Goal: Task Accomplishment & Management: Manage account settings

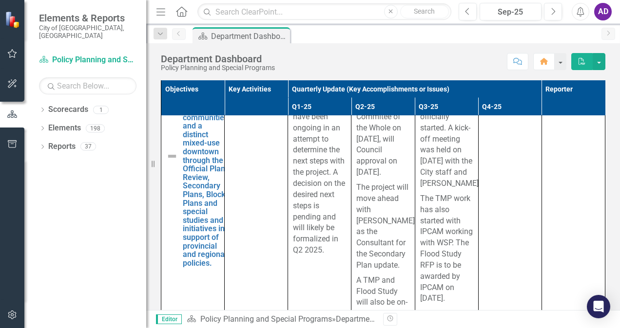
scroll to position [625, 0]
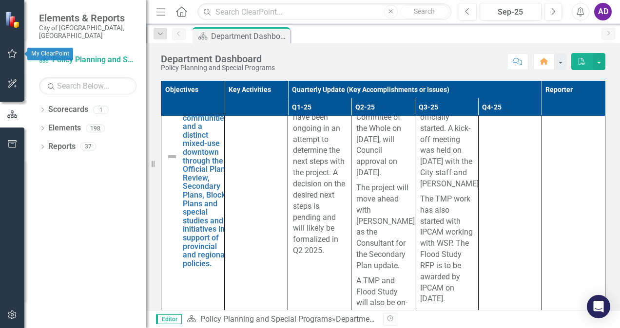
click at [12, 52] on icon "button" at bounding box center [12, 54] width 10 height 8
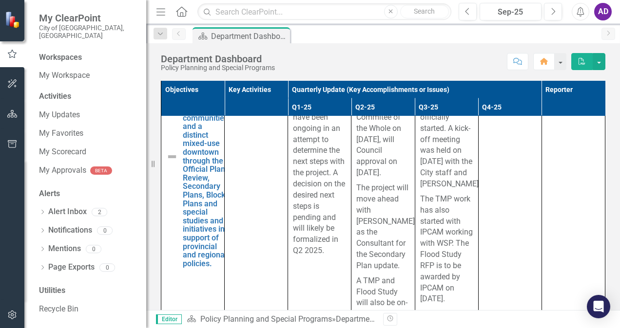
scroll to position [280, 0]
click at [79, 110] on link "My Updates" at bounding box center [87, 115] width 97 height 11
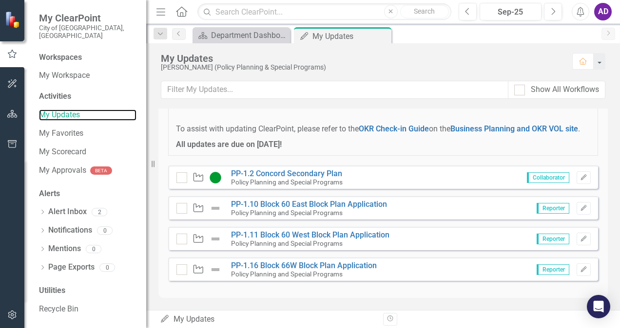
scroll to position [84, 0]
click at [580, 209] on icon "Edit" at bounding box center [583, 209] width 7 height 6
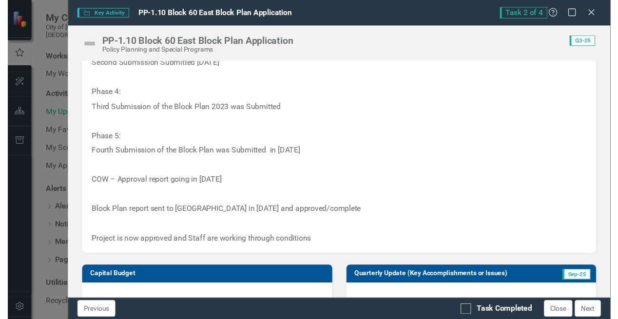
scroll to position [481, 0]
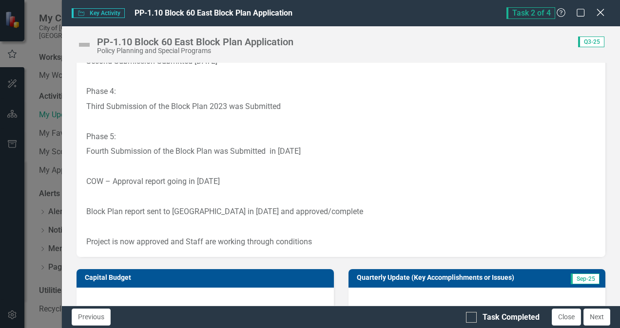
click at [598, 11] on icon at bounding box center [599, 12] width 7 height 7
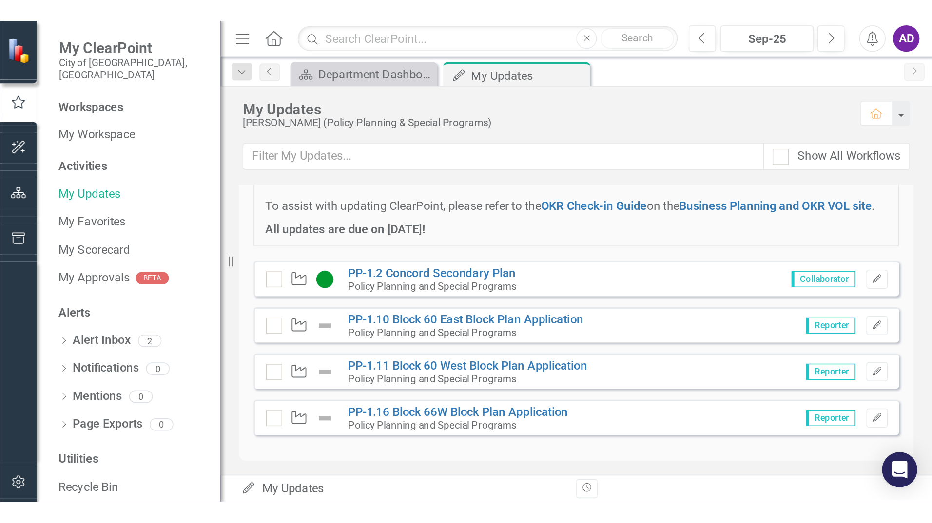
scroll to position [0, 0]
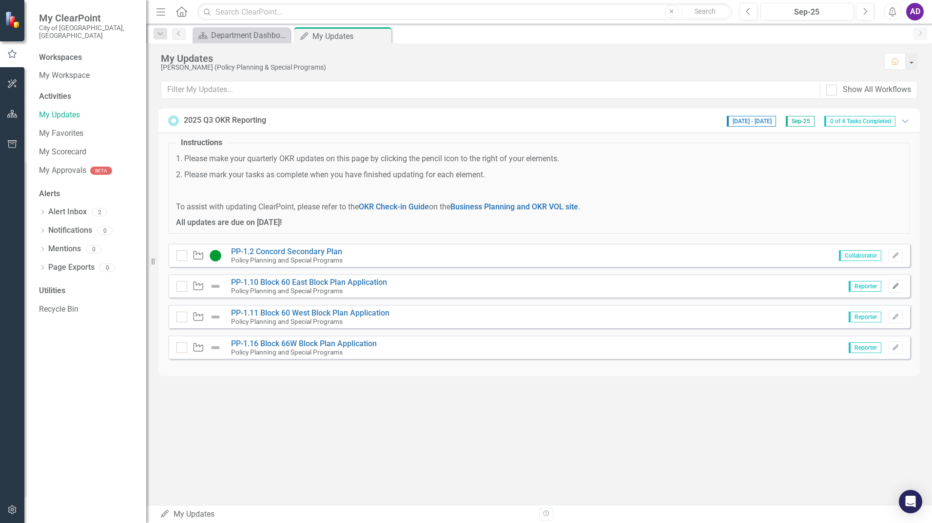
click at [619, 287] on icon "Edit" at bounding box center [895, 287] width 7 height 6
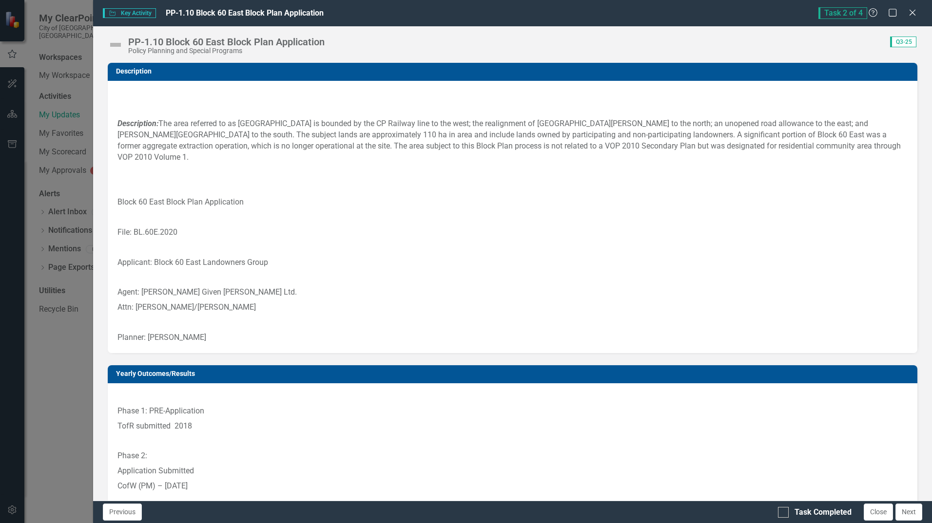
click at [115, 40] on img at bounding box center [116, 45] width 16 height 16
click at [115, 43] on img at bounding box center [116, 45] width 16 height 16
click at [115, 45] on img at bounding box center [116, 45] width 16 height 16
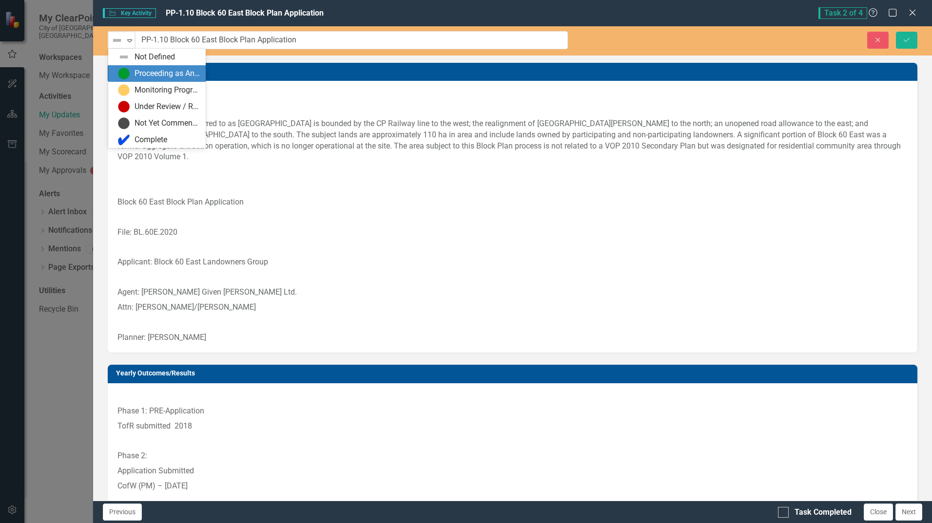
click at [139, 78] on div "Proceeding as Anticipated" at bounding box center [166, 73] width 65 height 11
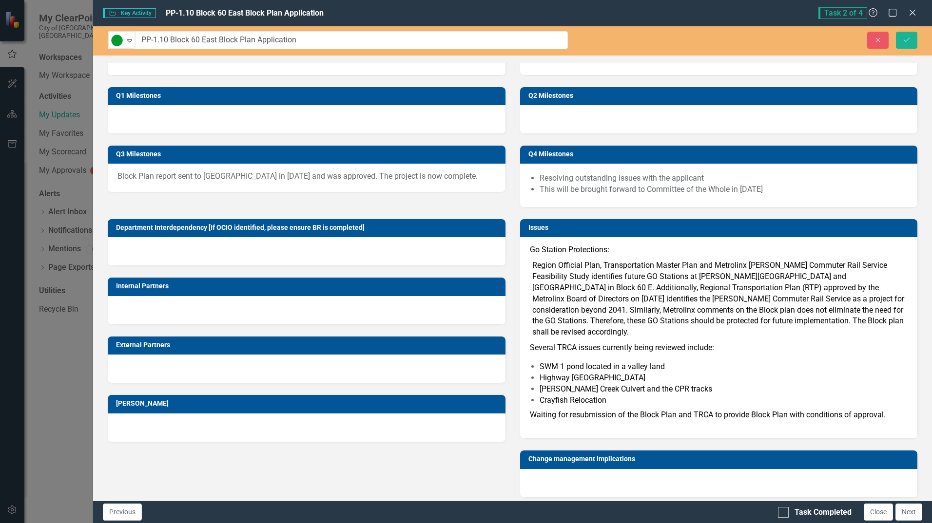
scroll to position [1064, 0]
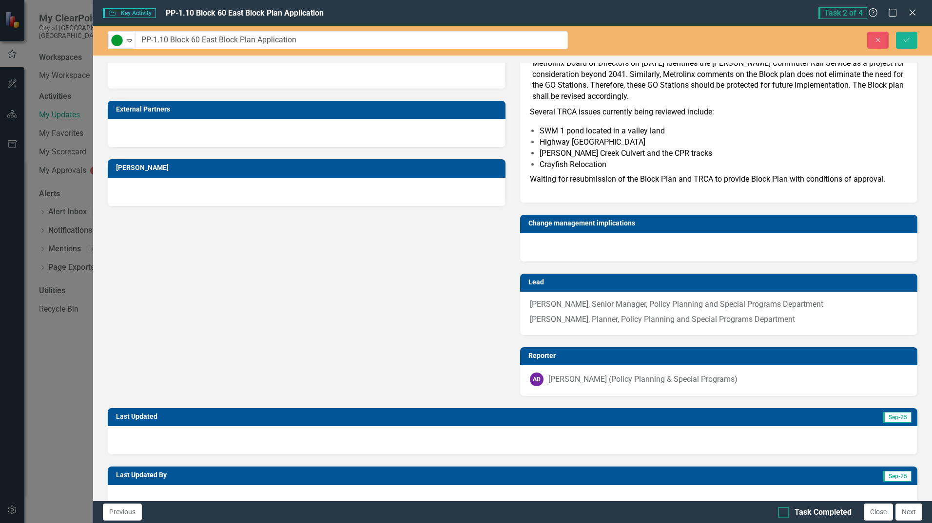
click at [619, 328] on div at bounding box center [783, 512] width 11 height 11
click at [619, 328] on input "Task Completed" at bounding box center [781, 510] width 6 height 6
checkbox input "true"
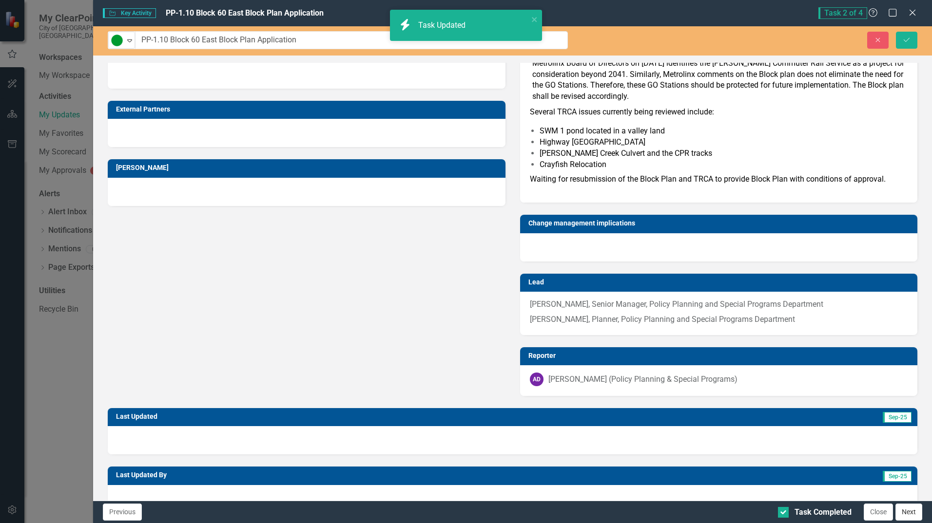
click at [619, 328] on button "Next" at bounding box center [908, 512] width 27 height 17
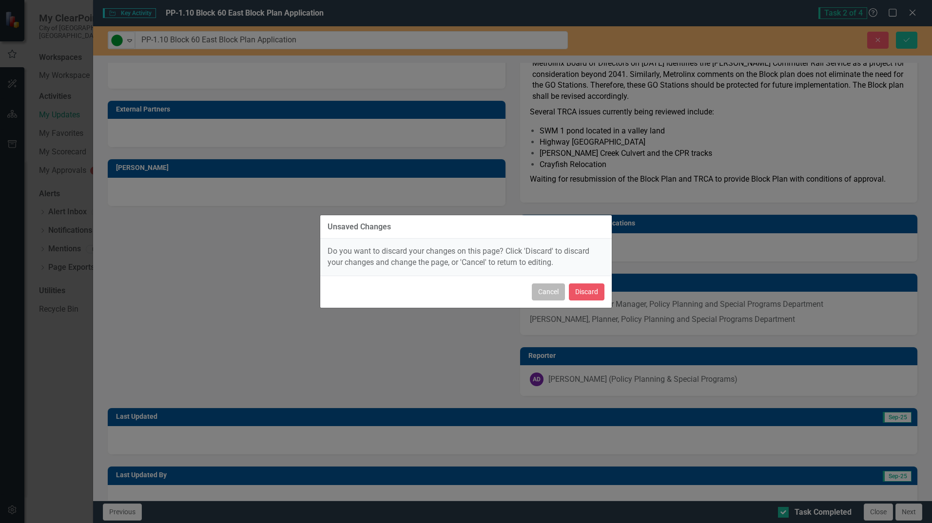
click at [539, 295] on button "Cancel" at bounding box center [548, 292] width 33 height 17
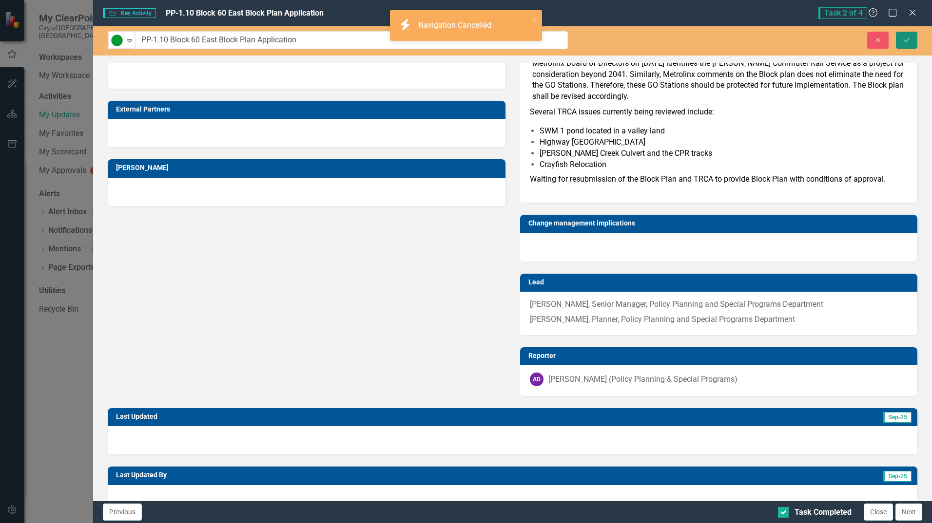
click at [619, 41] on icon "Save" at bounding box center [906, 40] width 9 height 7
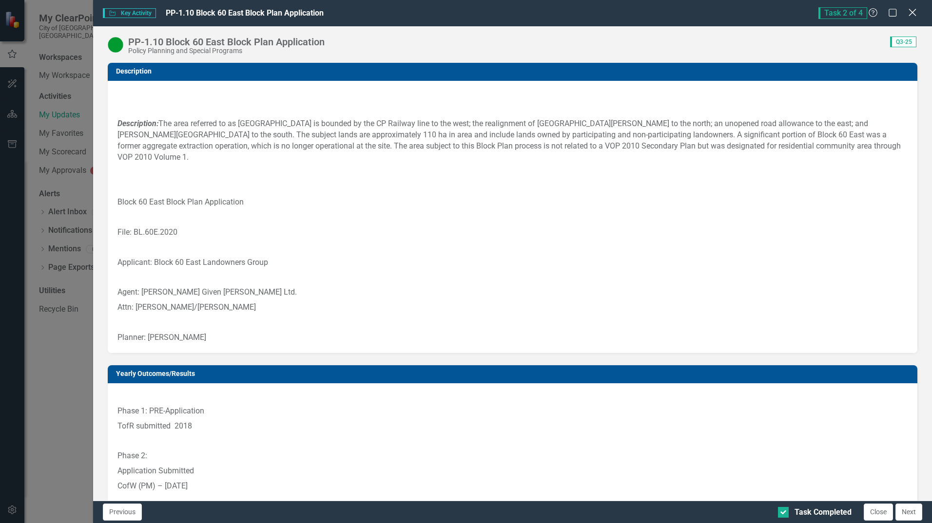
click at [619, 12] on icon "Close" at bounding box center [912, 12] width 12 height 9
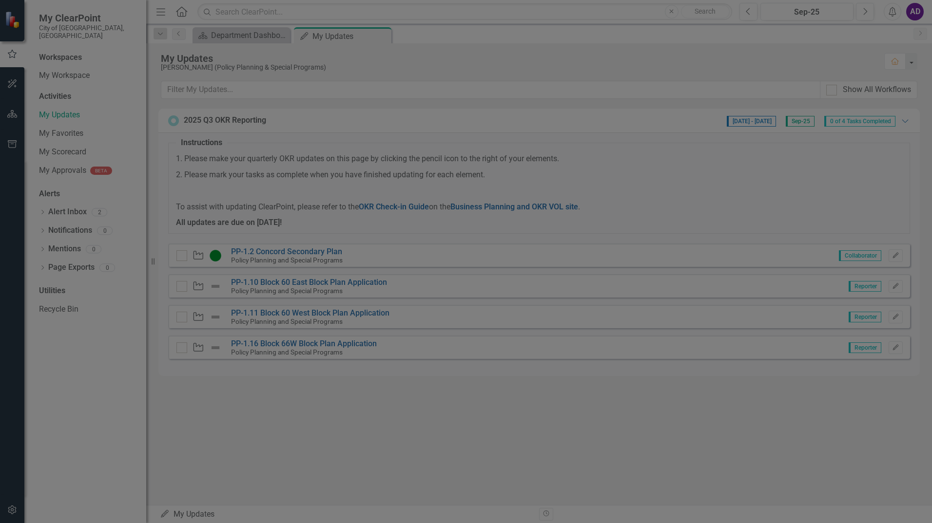
checkbox input "true"
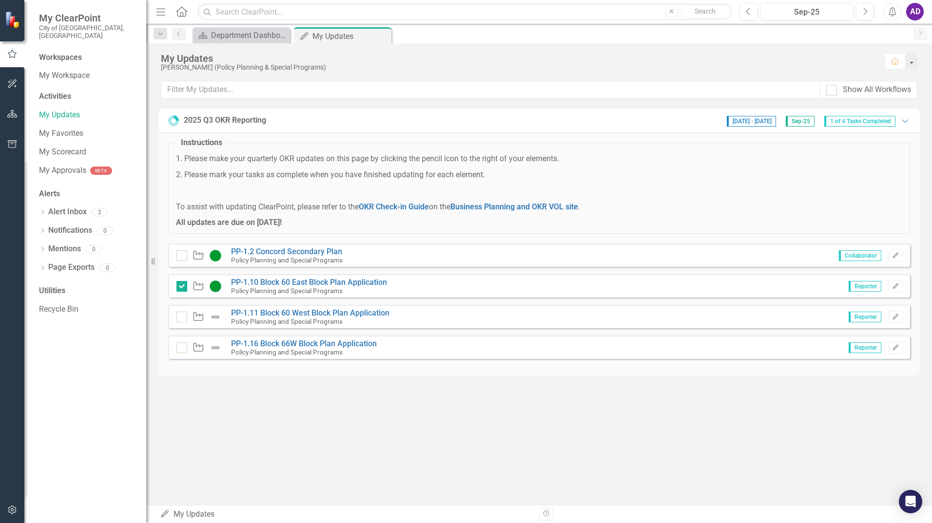
click at [218, 316] on img at bounding box center [216, 317] width 12 height 12
click at [215, 316] on img at bounding box center [216, 317] width 12 height 12
click at [619, 319] on icon "Edit" at bounding box center [895, 317] width 7 height 6
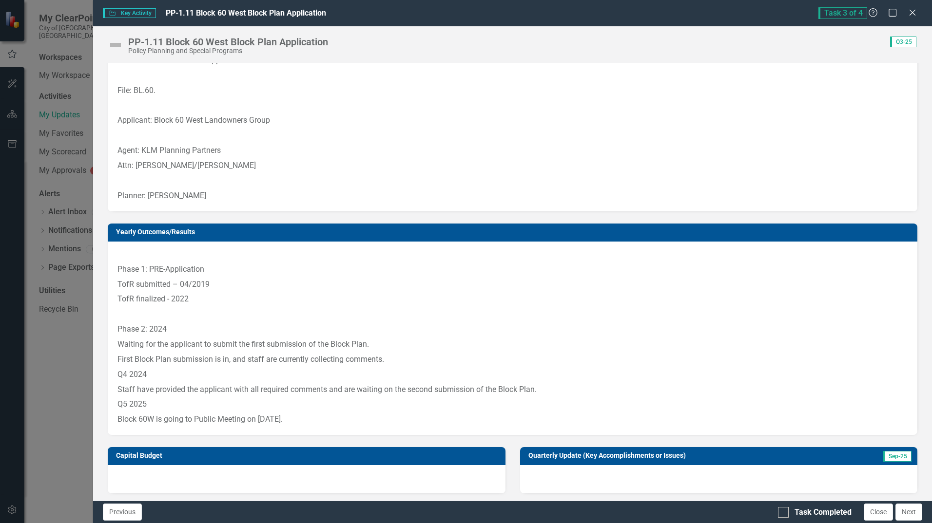
scroll to position [0, 0]
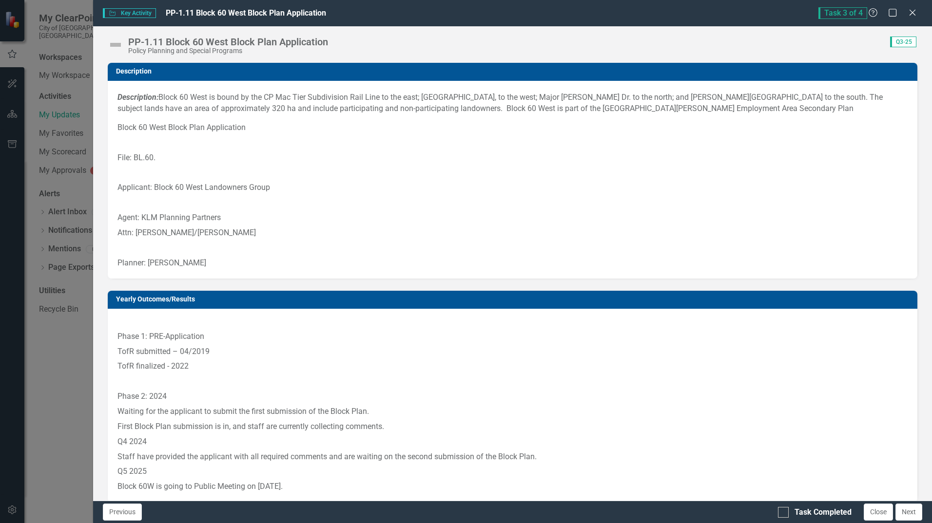
click at [119, 42] on img at bounding box center [116, 45] width 16 height 16
click at [117, 44] on img at bounding box center [116, 45] width 16 height 16
click at [116, 45] on img at bounding box center [116, 45] width 16 height 16
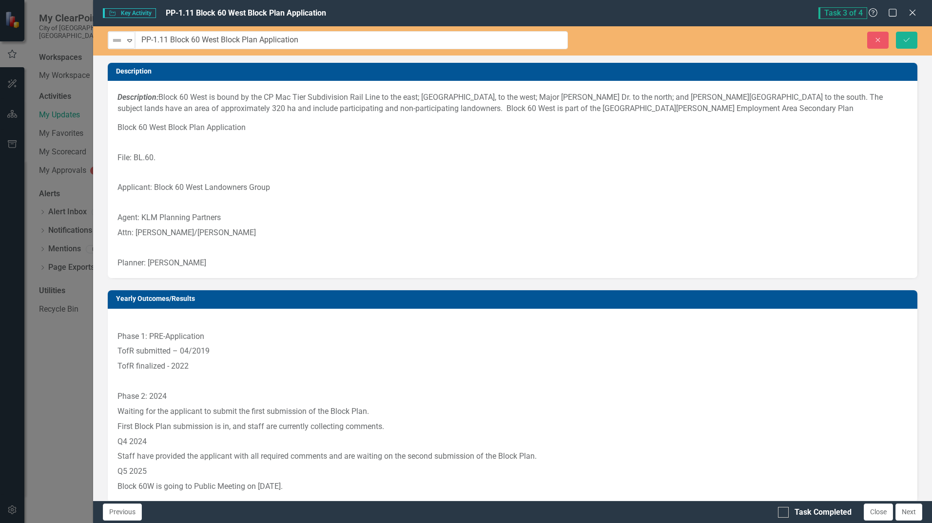
click at [116, 45] on img at bounding box center [117, 41] width 12 height 12
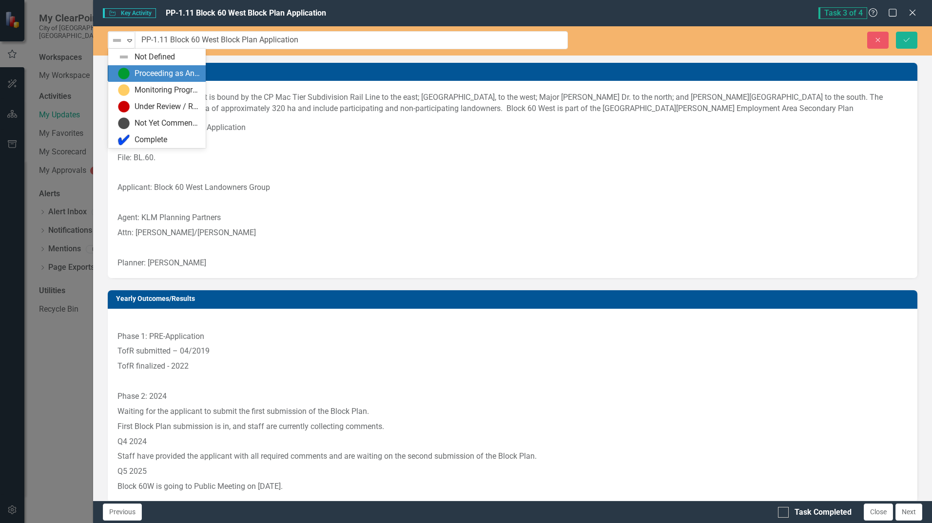
click at [135, 70] on div "Proceeding as Anticipated" at bounding box center [166, 73] width 65 height 11
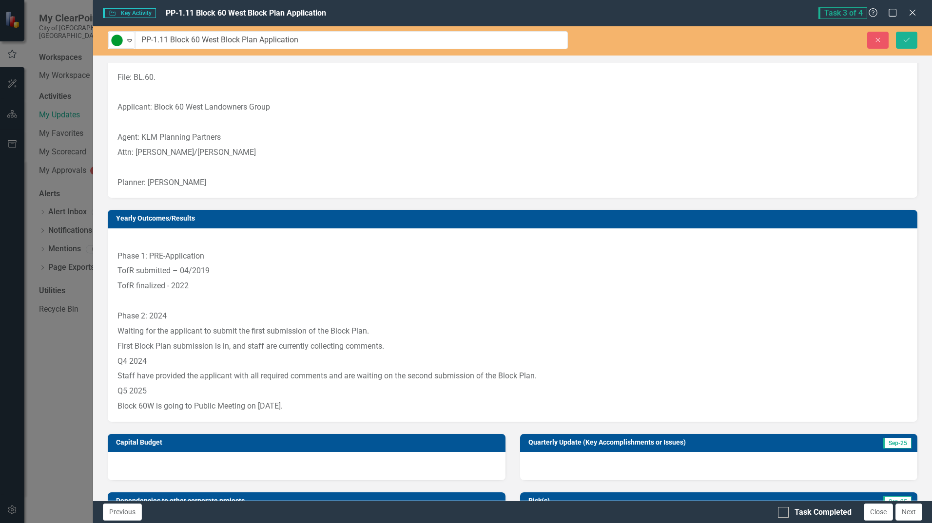
scroll to position [244, 0]
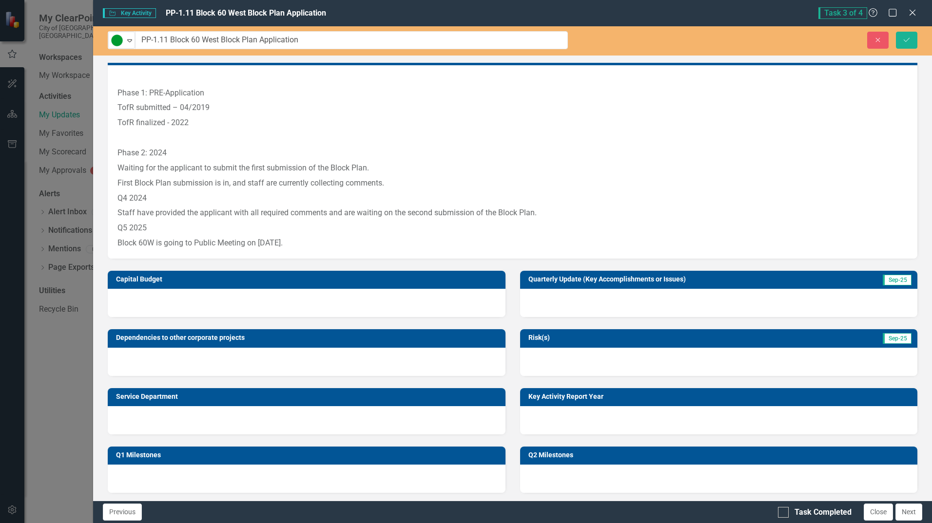
click at [607, 310] on div at bounding box center [718, 303] width 397 height 28
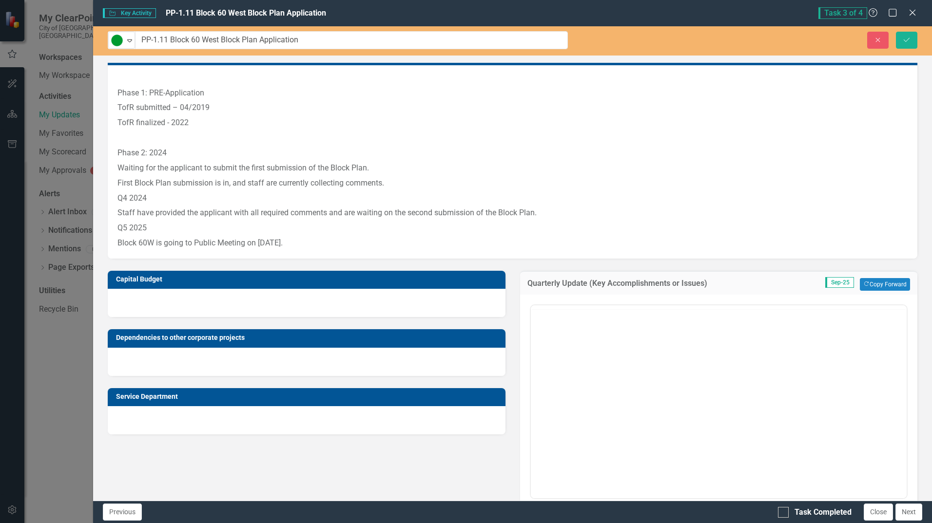
scroll to position [0, 0]
click at [580, 328] on body "Rich Text Area. Press ALT-0 for help." at bounding box center [718, 401] width 376 height 146
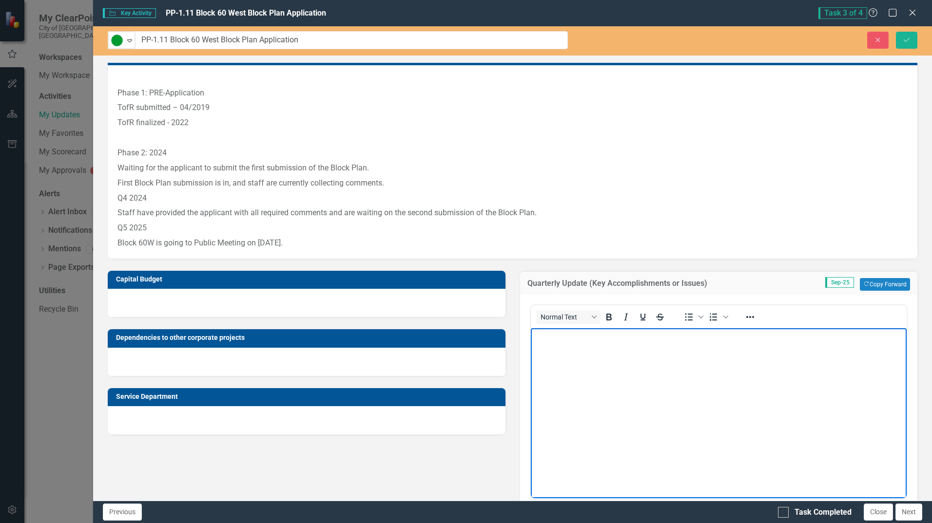
click at [619, 328] on body "Rich Text Area. Press ALT-0 for help." at bounding box center [718, 401] width 376 height 146
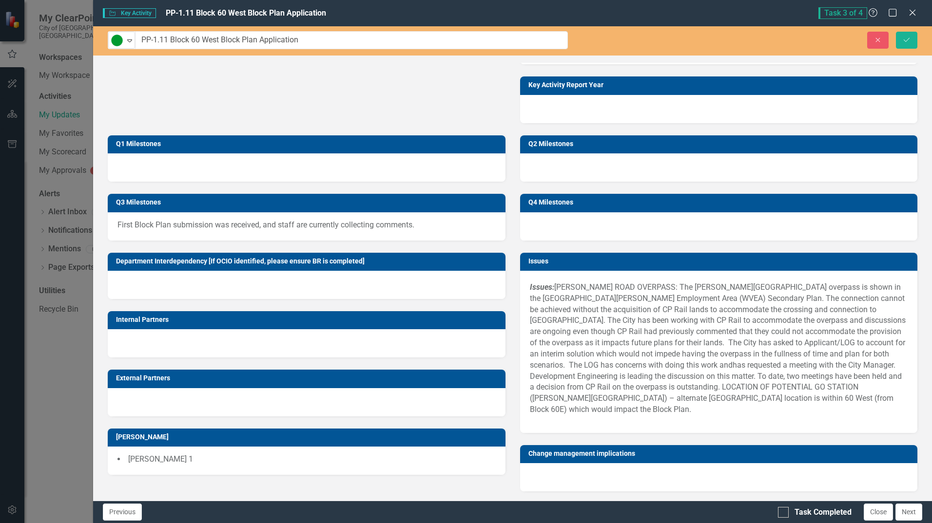
scroll to position [780, 0]
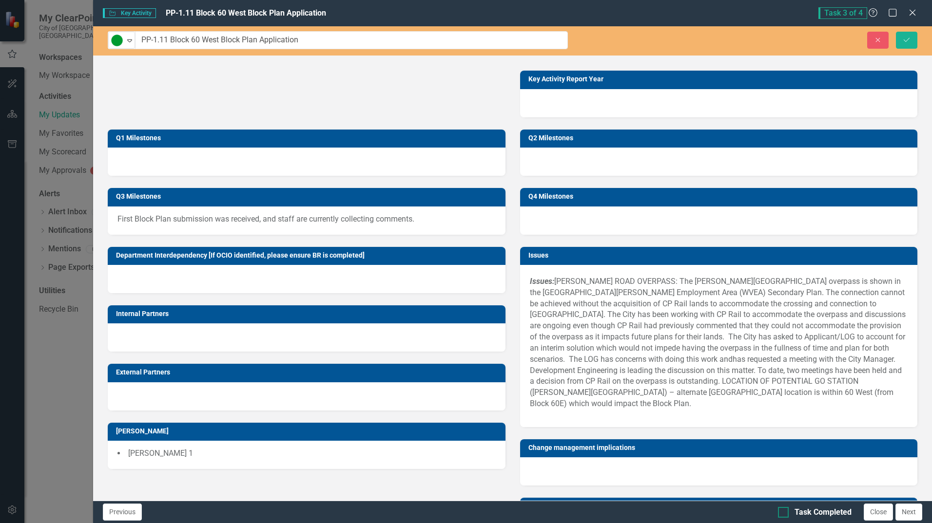
click at [619, 328] on input "Task Completed" at bounding box center [781, 510] width 6 height 6
checkbox input "true"
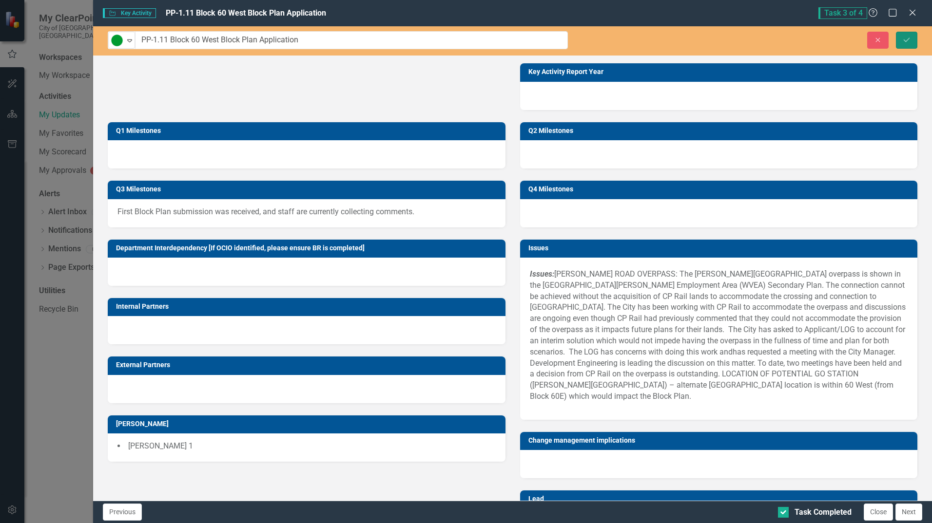
click at [619, 42] on button "Save" at bounding box center [906, 40] width 21 height 17
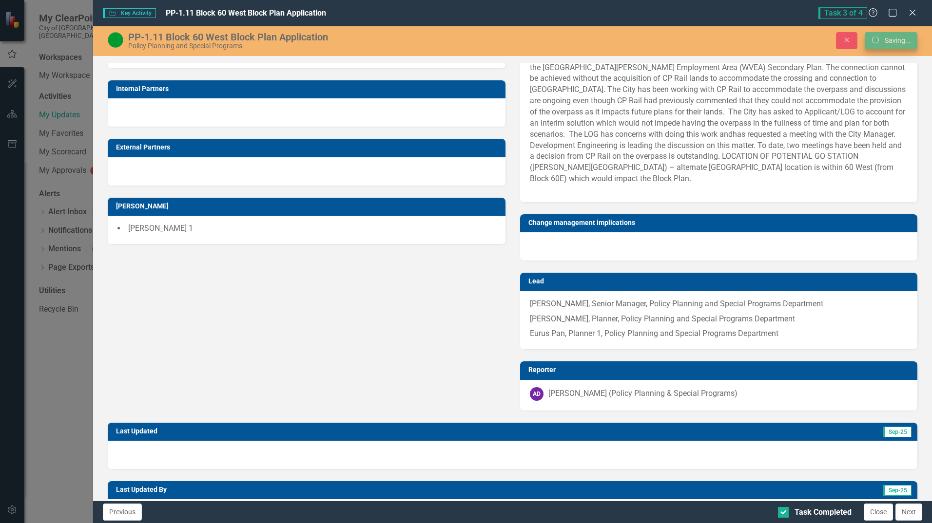
scroll to position [569, 0]
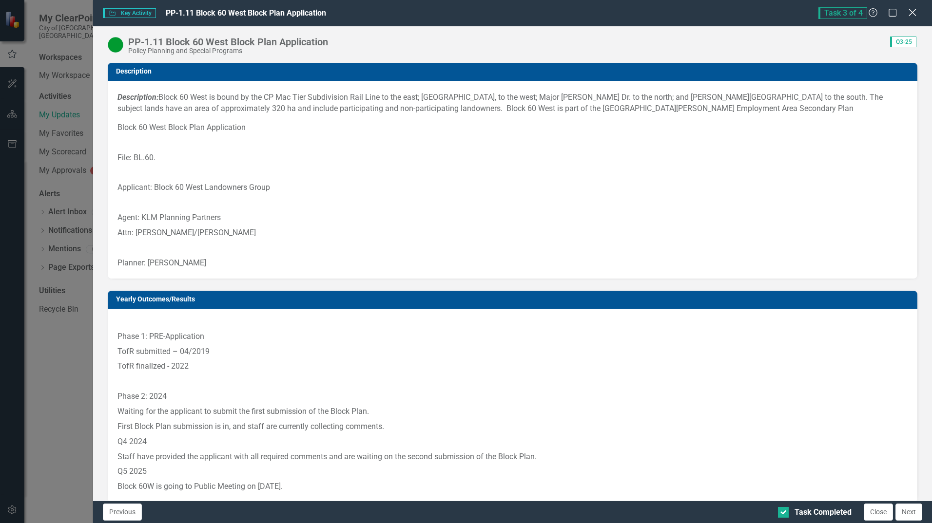
click at [619, 13] on icon at bounding box center [911, 12] width 7 height 7
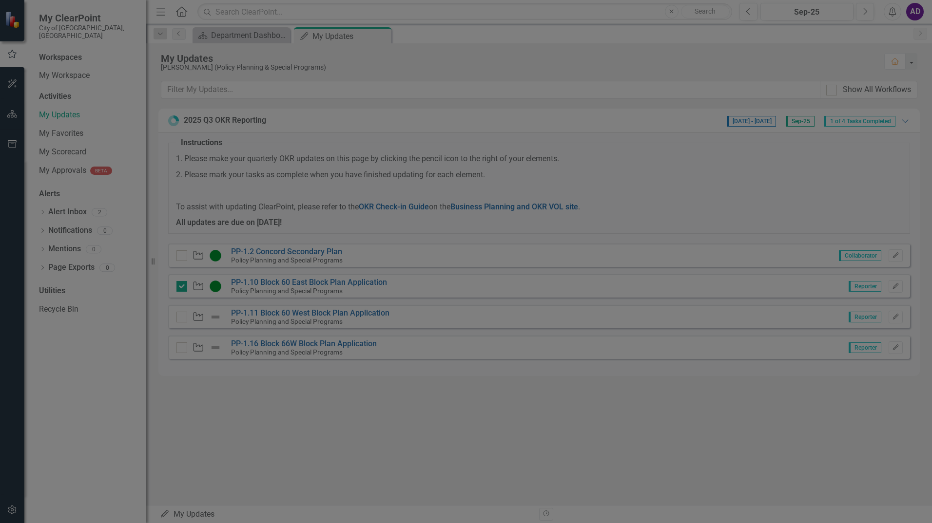
checkbox input "true"
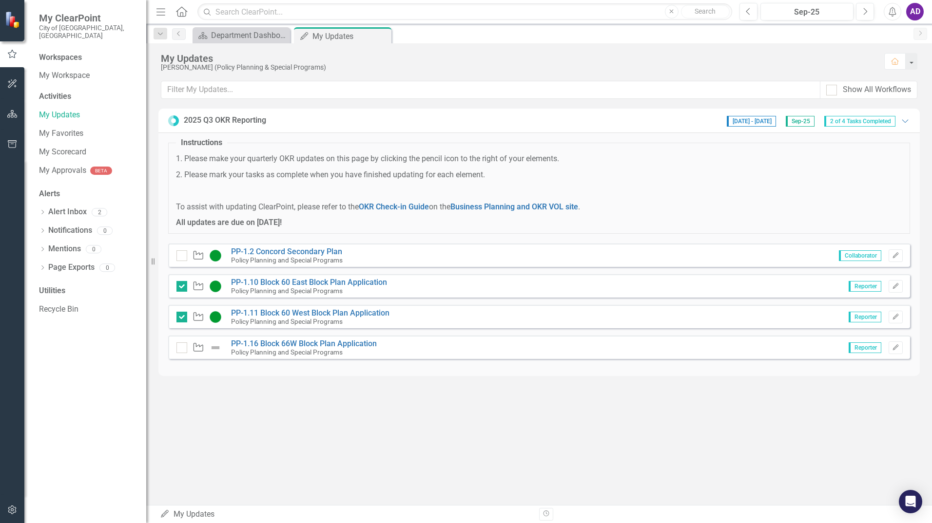
click at [216, 328] on img at bounding box center [216, 348] width 12 height 12
click at [619, 328] on icon "Edit" at bounding box center [895, 348] width 7 height 6
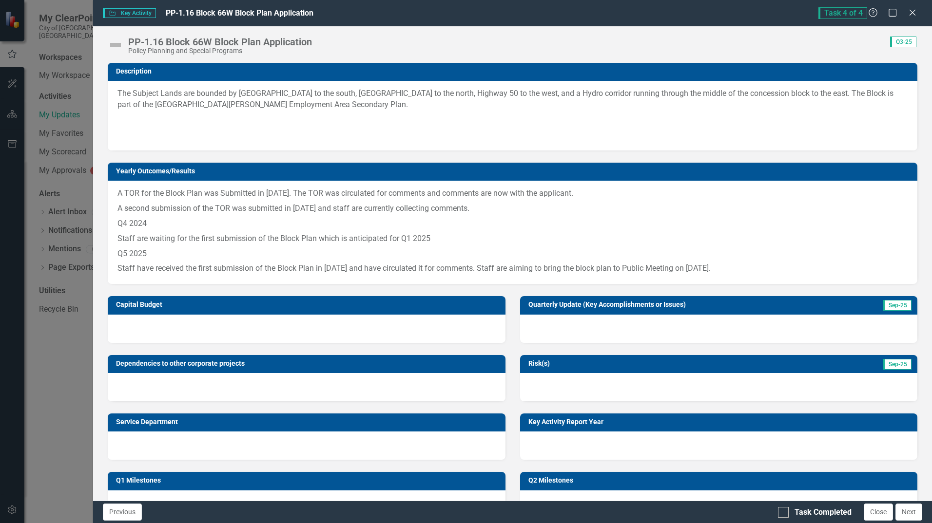
click at [619, 265] on p "Staff have received the first submission of the Block Plan in [DATE] and have c…" at bounding box center [512, 267] width 790 height 13
click at [606, 328] on div at bounding box center [718, 329] width 397 height 28
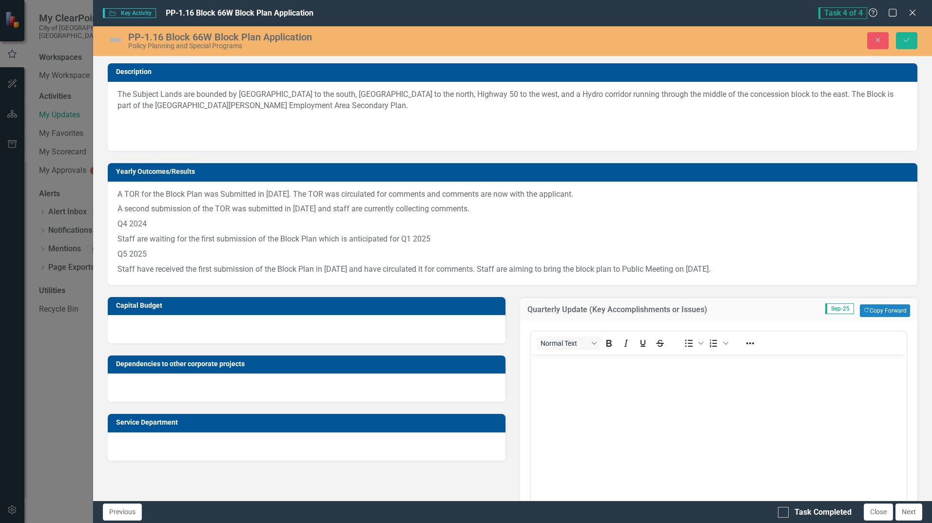
scroll to position [0, 0]
click at [459, 249] on p "Q5 2025" at bounding box center [512, 254] width 790 height 15
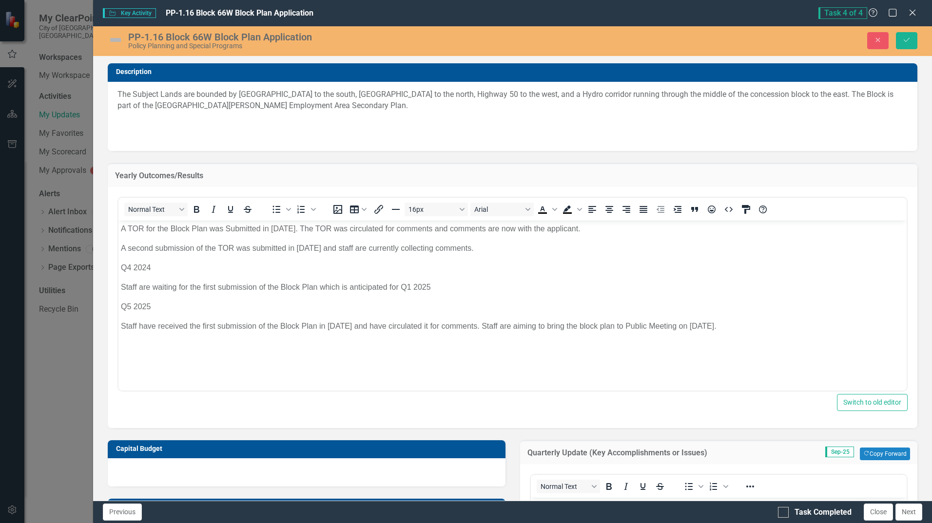
click at [136, 328] on body "A TOR for the Block Plan was Submitted in [DATE]. The TOR was circulated for co…" at bounding box center [512, 293] width 788 height 146
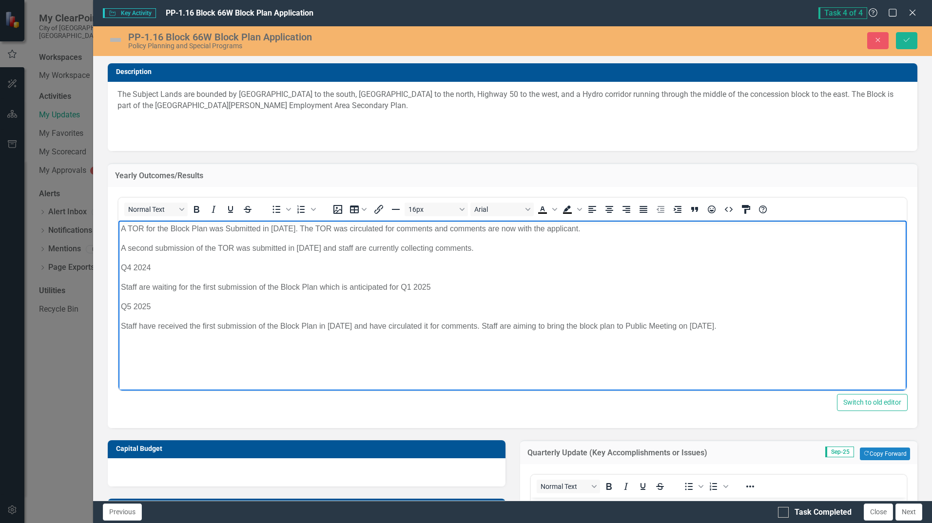
click at [619, 324] on p "Staff have received the first submission of the Block Plan in [DATE] and have c…" at bounding box center [512, 326] width 783 height 12
click at [131, 304] on p "Q5 2025" at bounding box center [512, 307] width 783 height 12
click at [153, 328] on body "A TOR for the Block Plan was Submitted in [DATE]. The TOR was circulated for co…" at bounding box center [512, 293] width 788 height 146
click at [150, 328] on body "A TOR for the Block Plan was Submitted in [DATE]. The TOR was circulated for co…" at bounding box center [512, 293] width 788 height 146
click at [136, 328] on body "A TOR for the Block Plan was Submitted in [DATE]. The TOR was circulated for co…" at bounding box center [512, 293] width 788 height 146
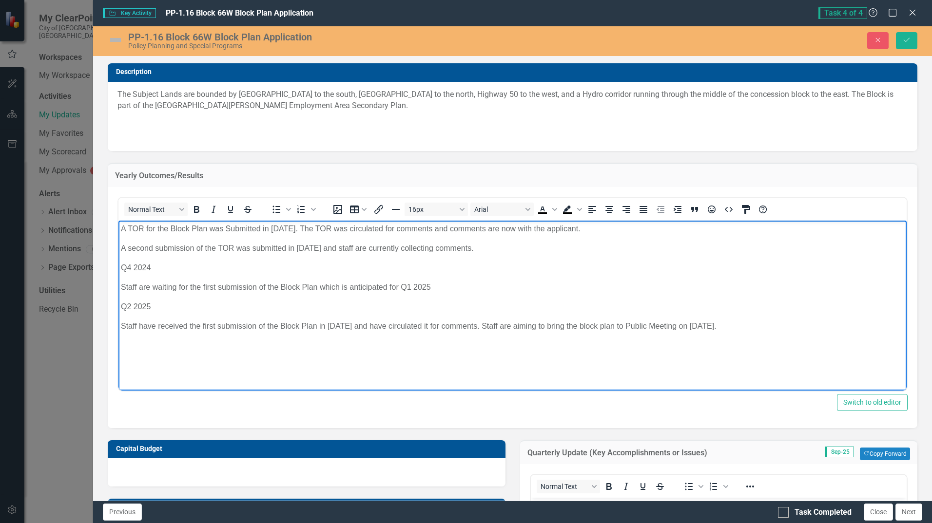
click at [619, 328] on p "Staff have received the first submission of the Block Plan in [DATE] and have c…" at bounding box center [512, 326] width 783 height 12
click at [294, 328] on p "Staff have brought the block plan to" at bounding box center [512, 365] width 783 height 12
click at [619, 324] on p "Staff have received the first submission of the Block Plan in [DATE] and have c…" at bounding box center [512, 326] width 783 height 12
click at [350, 328] on p "The block plan went to Public Meeting in [DATE]" at bounding box center [512, 365] width 783 height 12
click at [564, 328] on p "The block plan went to Public Meeting in [DATE], and Staff are waiting for the …" at bounding box center [512, 365] width 783 height 12
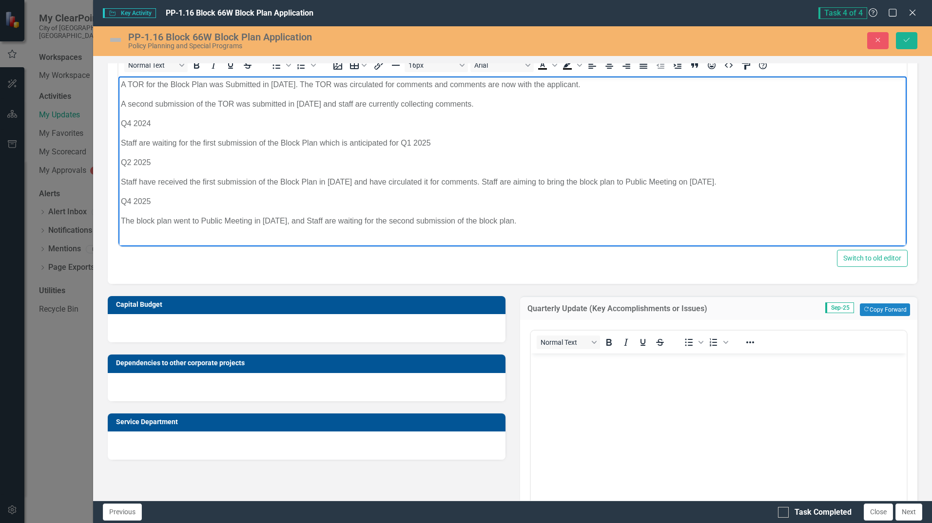
scroll to position [195, 0]
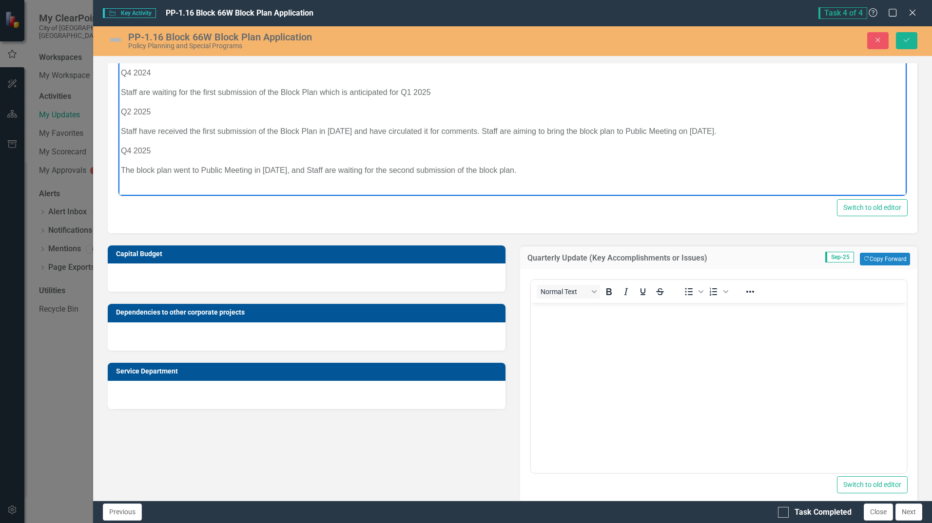
click at [605, 328] on body "Rich Text Area. Press ALT-0 for help." at bounding box center [718, 376] width 376 height 146
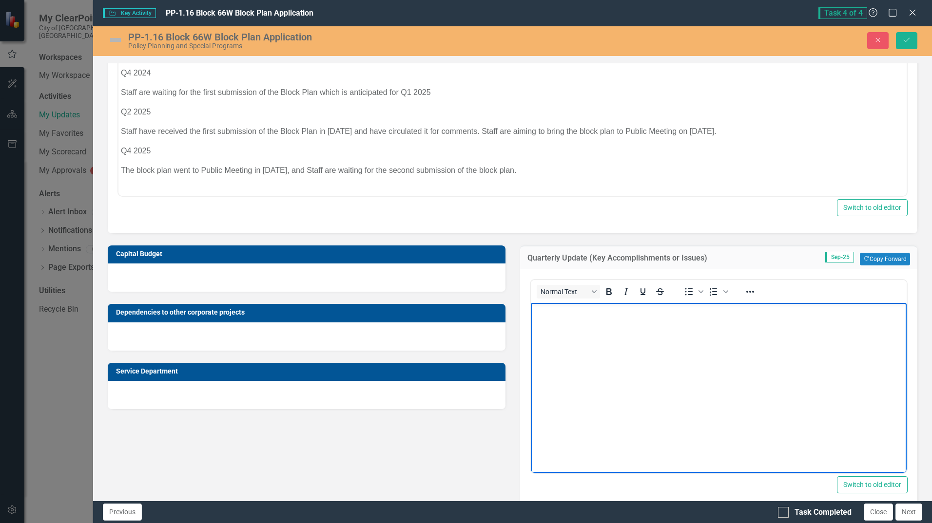
click at [619, 328] on body "Rich Text Area. Press ALT-0 for help." at bounding box center [718, 376] width 376 height 146
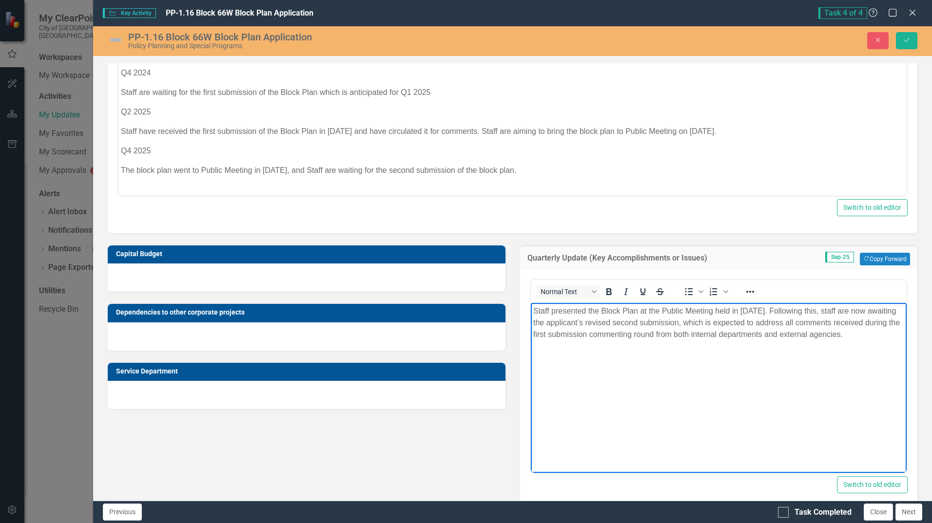
click at [619, 311] on p "Staff presented the Block Plan at the Public Meeting held in [DATE]. Following …" at bounding box center [718, 322] width 371 height 35
click at [619, 328] on p "Staff presented the Block Plan at the Public Meeting held in [DATE]. Following …" at bounding box center [718, 322] width 371 height 35
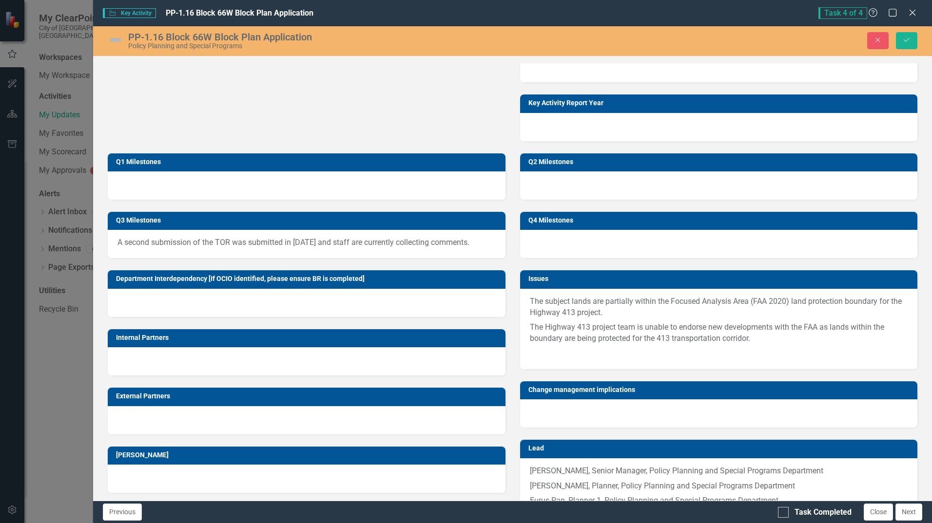
scroll to position [682, 0]
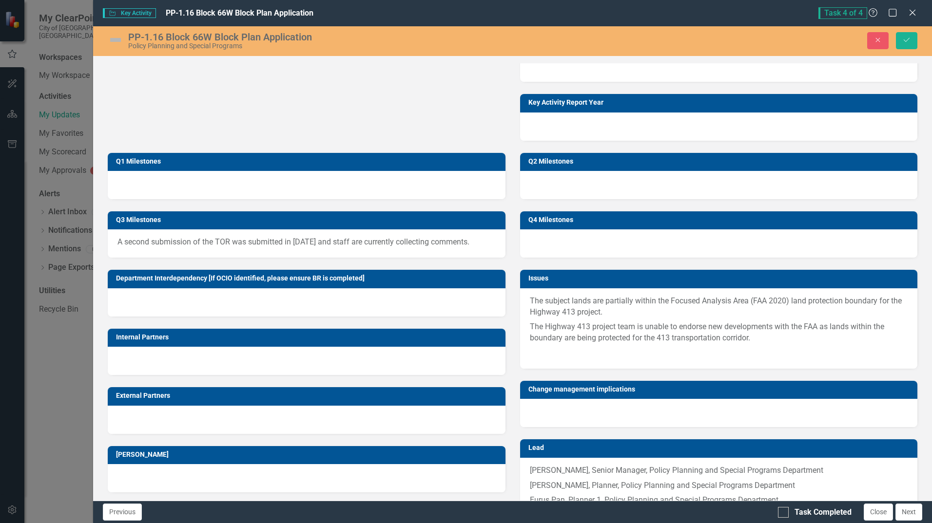
click at [570, 328] on p at bounding box center [719, 352] width 378 height 13
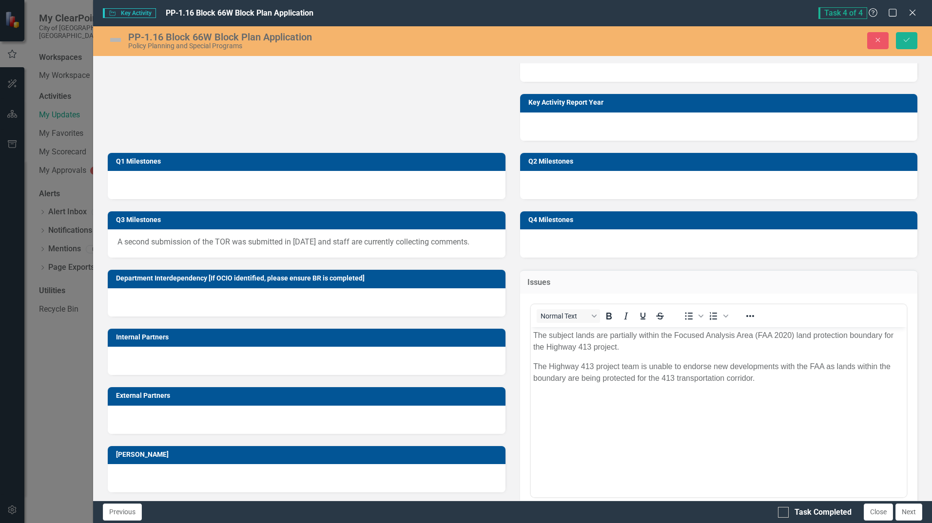
scroll to position [0, 0]
click at [619, 328] on p "Rich Text Area. Press ALT-0 for help." at bounding box center [718, 398] width 371 height 12
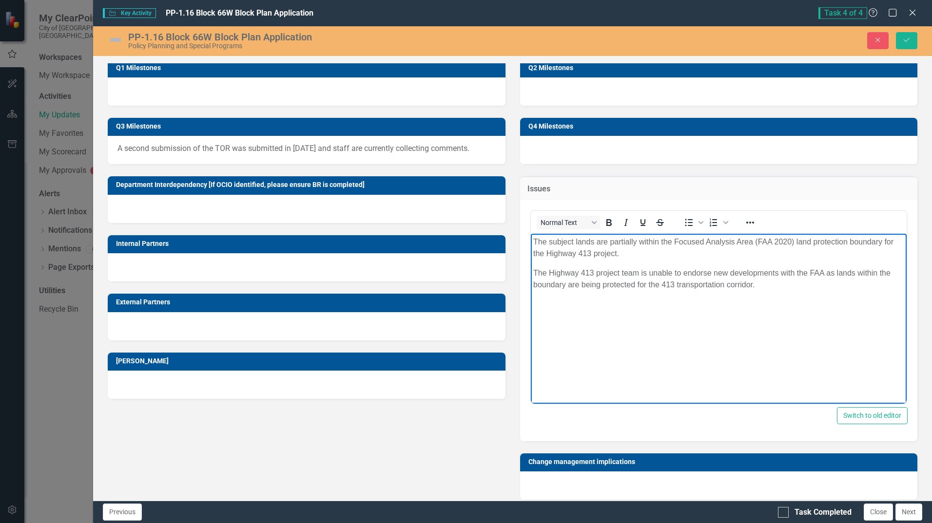
scroll to position [780, 0]
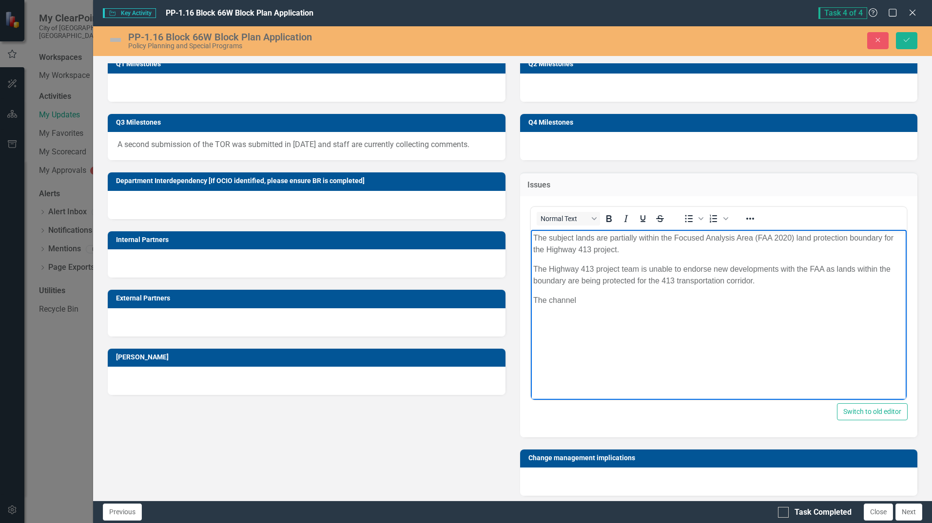
click at [619, 310] on body "The subject lands are partially within the Focused Analysis Area (FAA 2020) lan…" at bounding box center [718, 302] width 376 height 146
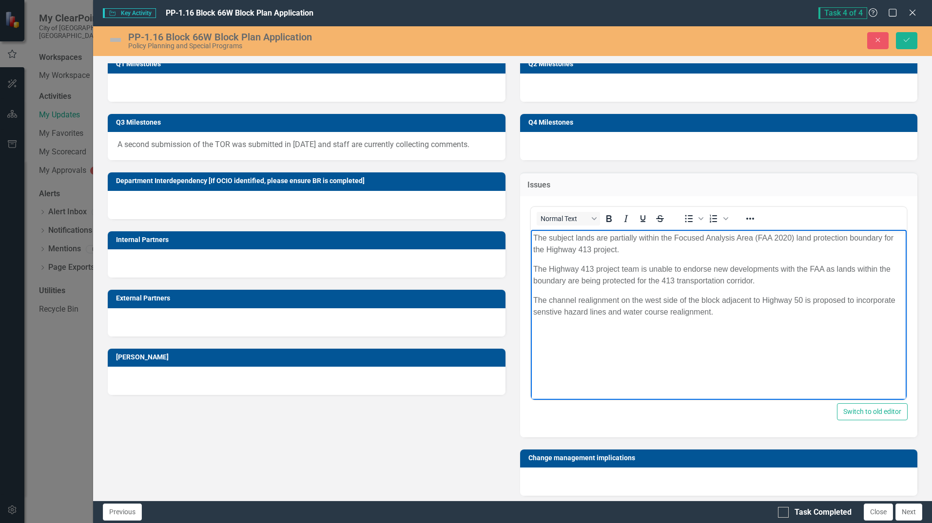
drag, startPoint x: 694, startPoint y: 282, endPoint x: 803, endPoint y: 272, distance: 109.6
click at [619, 272] on p "The Highway 413 project team is unable to endorse new developments with the FAA…" at bounding box center [718, 274] width 371 height 23
drag, startPoint x: 579, startPoint y: 315, endPoint x: 847, endPoint y: 296, distance: 268.7
click at [619, 296] on p "The channel realignment on the west side of the block adjacent to Highway 50 is…" at bounding box center [718, 305] width 371 height 23
click at [600, 313] on p "The channel realignment on the west side of the block adjacent to Highway 50 is…" at bounding box center [718, 305] width 371 height 23
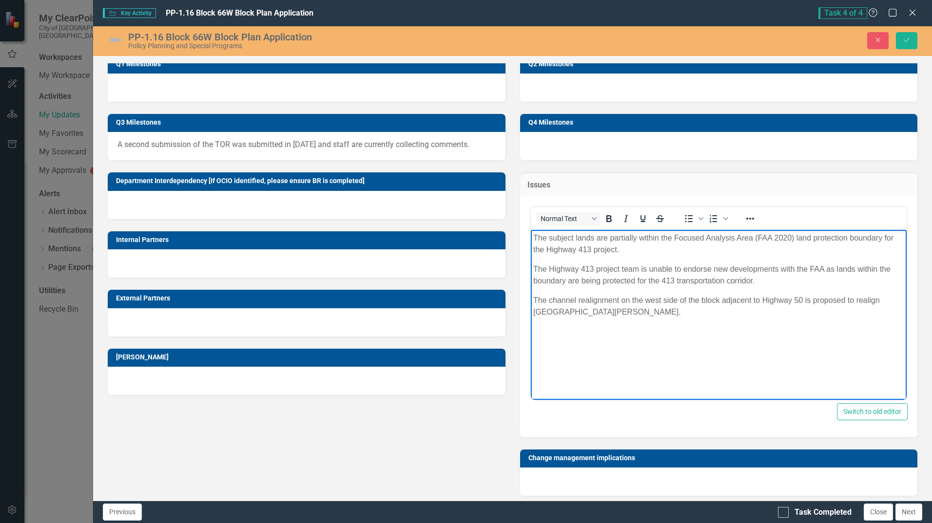
click at [570, 311] on p "The channel realignment on the west side of the block adjacent to Highway 50 is…" at bounding box center [718, 305] width 371 height 23
drag, startPoint x: 706, startPoint y: 334, endPoint x: 619, endPoint y: 315, distance: 88.9
click at [619, 328] on body "The subject lands are partially within the Focused Analysis Area (FAA 2020) lan…" at bounding box center [718, 302] width 376 height 146
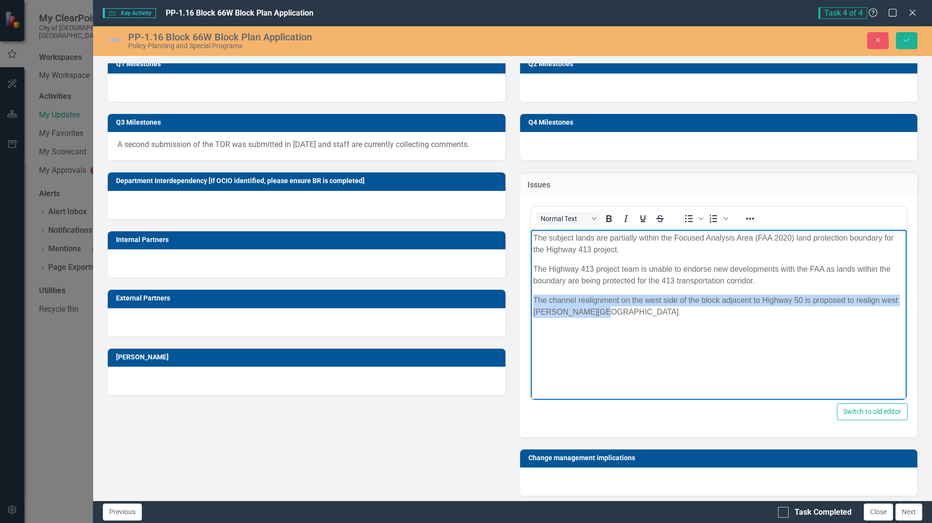
drag, startPoint x: 597, startPoint y: 313, endPoint x: 534, endPoint y: 299, distance: 65.3
click at [534, 299] on p "The channel realignment on the west side of the block adjacent to Highway 50 is…" at bounding box center [718, 305] width 371 height 23
click at [536, 298] on p "The channel realignment on the west side of the block adjacent to Highway 50 is…" at bounding box center [718, 305] width 371 height 23
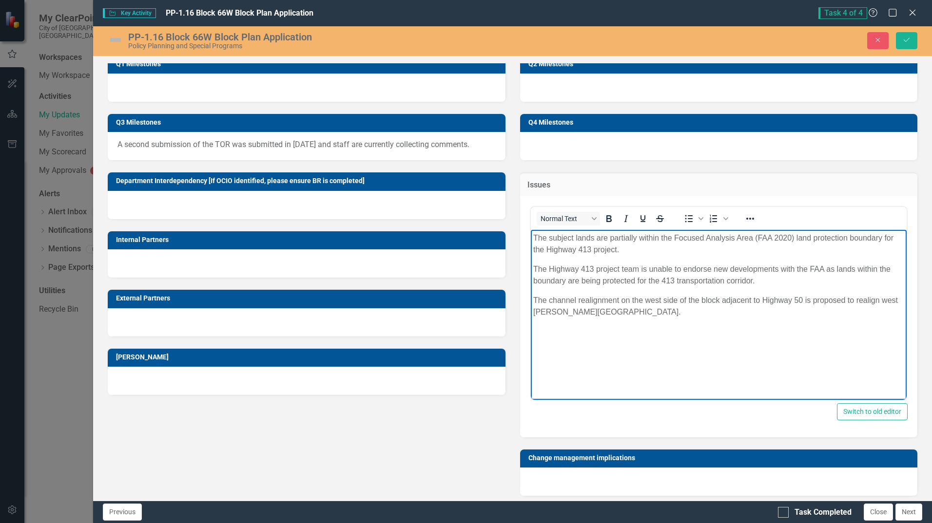
click at [533, 298] on p "The channel realignment on the west side of the block adjacent to Highway 50 is…" at bounding box center [718, 305] width 371 height 23
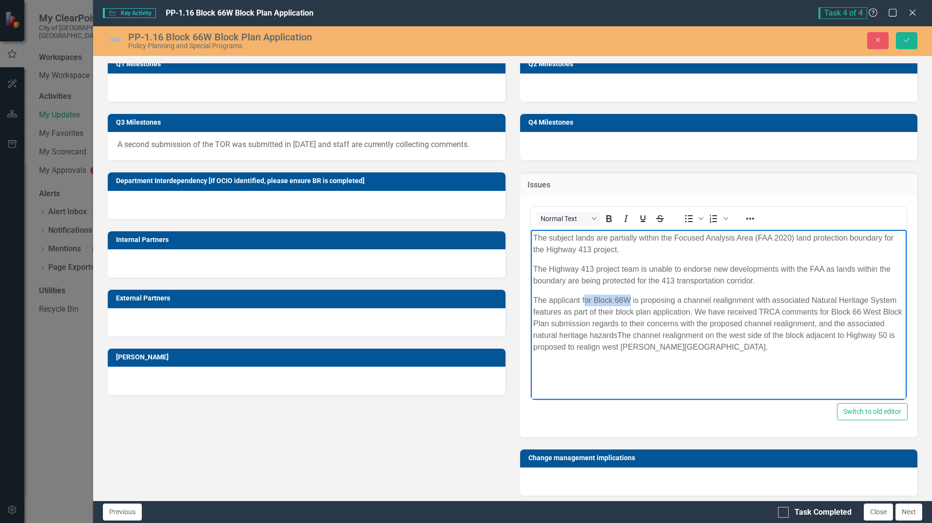
drag, startPoint x: 583, startPoint y: 298, endPoint x: 627, endPoint y: 294, distance: 44.6
click at [619, 294] on p "The applicant for Block 66W is proposing a channel realignment with associated …" at bounding box center [718, 323] width 371 height 58
click at [619, 311] on p "The applicant is proposing a channel realignment with associated Natural Herita…" at bounding box center [718, 323] width 371 height 58
drag, startPoint x: 821, startPoint y: 308, endPoint x: 885, endPoint y: 311, distance: 63.9
click at [619, 311] on p "The applicant is proposing a channel realignment with associated Natural Herita…" at bounding box center [718, 323] width 371 height 58
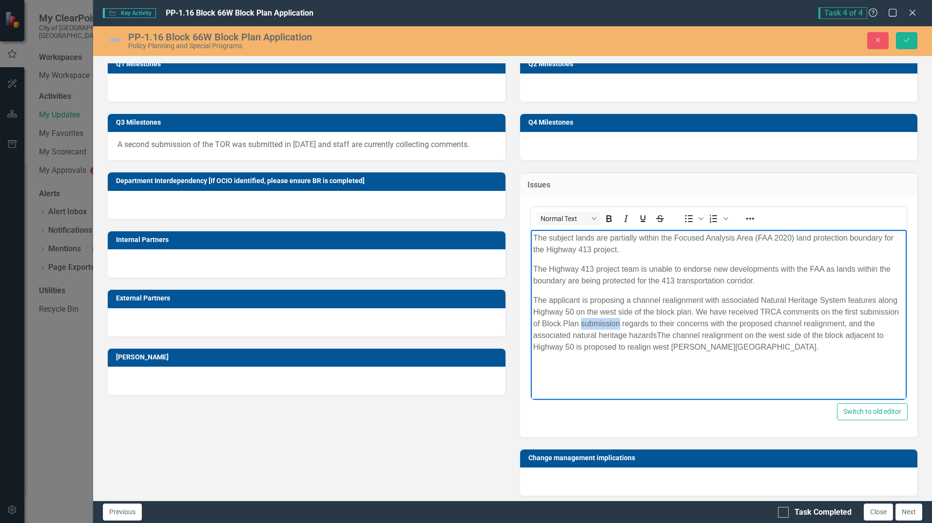
drag, startPoint x: 580, startPoint y: 323, endPoint x: 617, endPoint y: 322, distance: 37.5
click at [617, 322] on p "The applicant is proposing a channel realignment with associated Natural Herita…" at bounding box center [718, 323] width 371 height 58
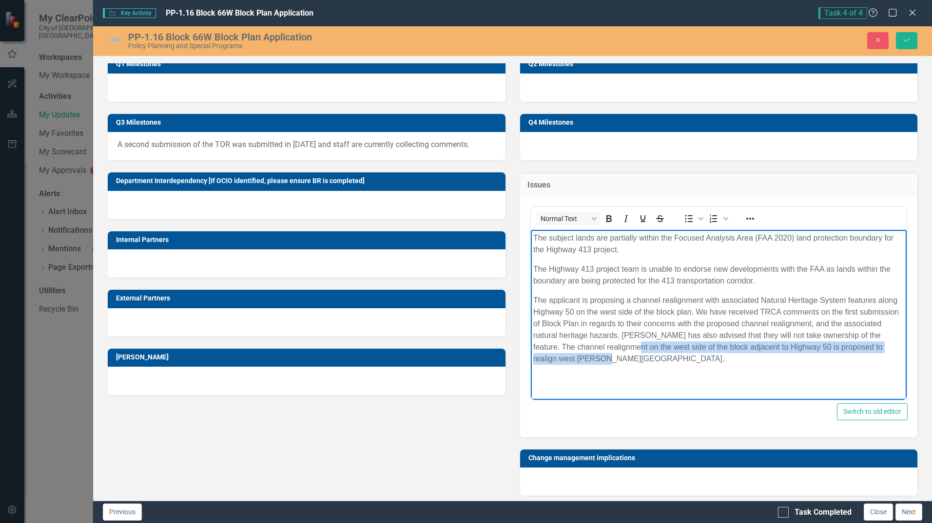
drag, startPoint x: 627, startPoint y: 347, endPoint x: 593, endPoint y: 366, distance: 38.2
click at [593, 328] on body "The subject lands are partially within the Focused Analysis Area (FAA 2020) lan…" at bounding box center [718, 302] width 376 height 146
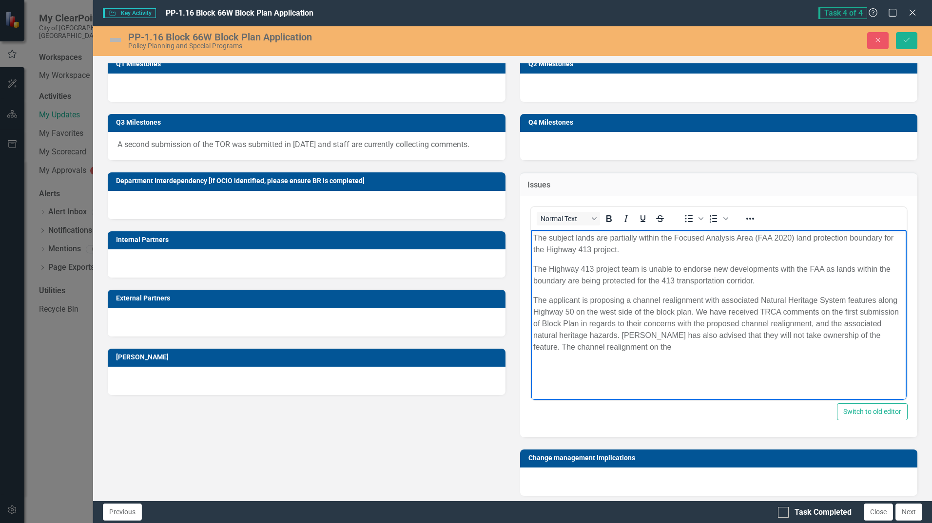
click at [532, 309] on body "The subject lands are partially within the Focused Analysis Area (FAA 2020) lan…" at bounding box center [718, 302] width 376 height 146
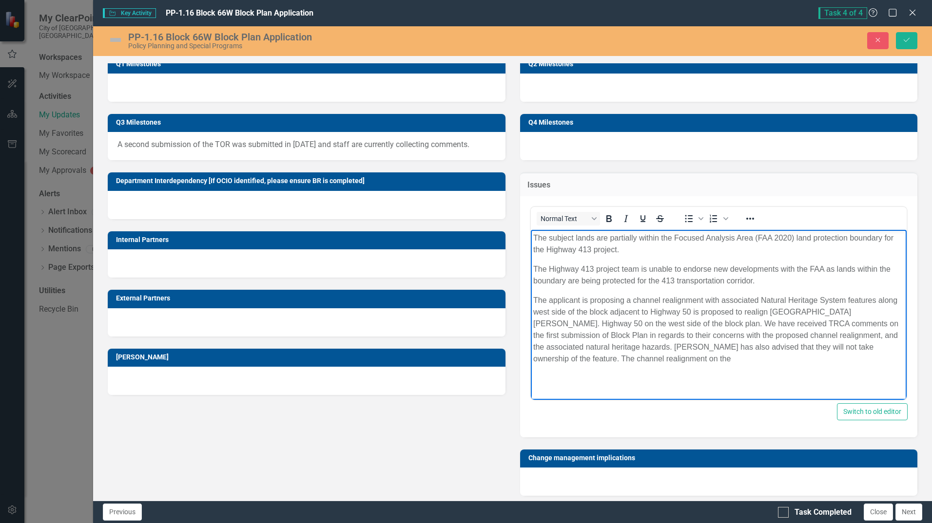
click at [619, 311] on p "The applicant is proposing a channel realignment with associated Natural Herita…" at bounding box center [718, 329] width 371 height 70
drag, startPoint x: 809, startPoint y: 309, endPoint x: 606, endPoint y: 324, distance: 203.2
click at [606, 324] on p "The applicant is proposing a channel realignment with associated Natural Herita…" at bounding box center [718, 329] width 371 height 70
drag, startPoint x: 735, startPoint y: 347, endPoint x: 621, endPoint y: 347, distance: 114.5
click at [619, 328] on p "The applicant is proposing a channel realignment with associated Natural Herita…" at bounding box center [718, 323] width 371 height 58
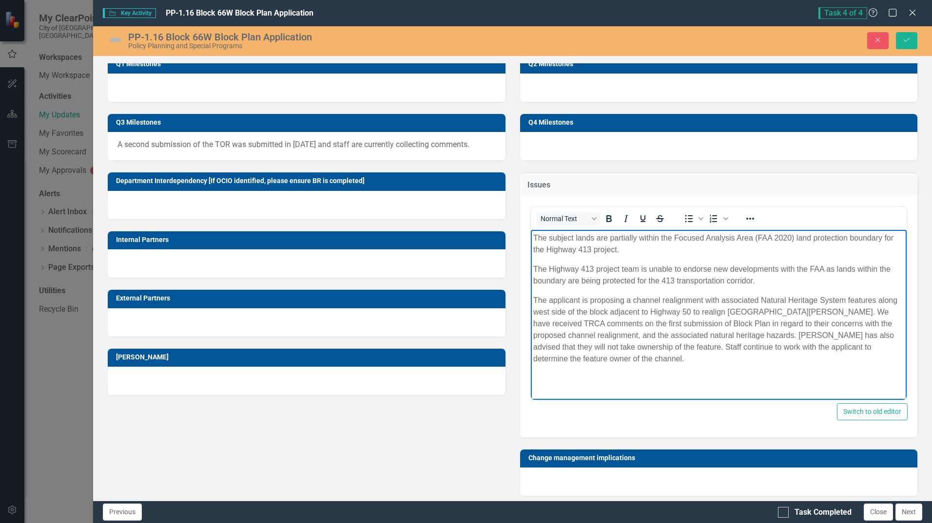
click at [533, 310] on p "The applicant is proposing a channel realignment with associated Natural Herita…" at bounding box center [718, 329] width 371 height 70
click at [619, 328] on body "The subject lands are partially within the Focused Analysis Area (FAA 2020) lan…" at bounding box center [718, 302] width 376 height 146
click at [619, 328] on p "The applicant is proposing a channel realignment with associated Natural Herita…" at bounding box center [718, 329] width 371 height 70
click at [619, 328] on html "The subject lands are partially within the Focused Analysis Area (FAA 2020) lan…" at bounding box center [718, 302] width 376 height 146
click at [565, 328] on body "The subject lands are partially within the Focused Analysis Area (FAA 2020) lan…" at bounding box center [718, 302] width 376 height 146
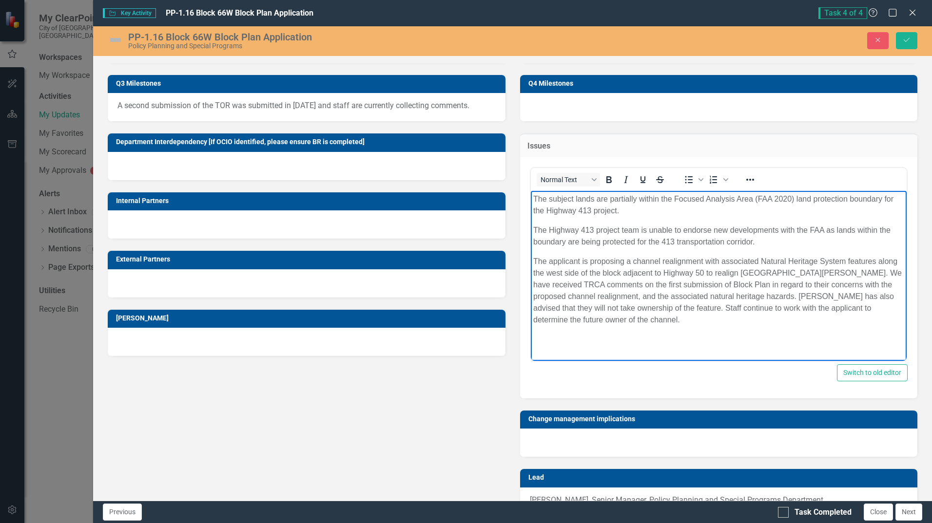
scroll to position [877, 0]
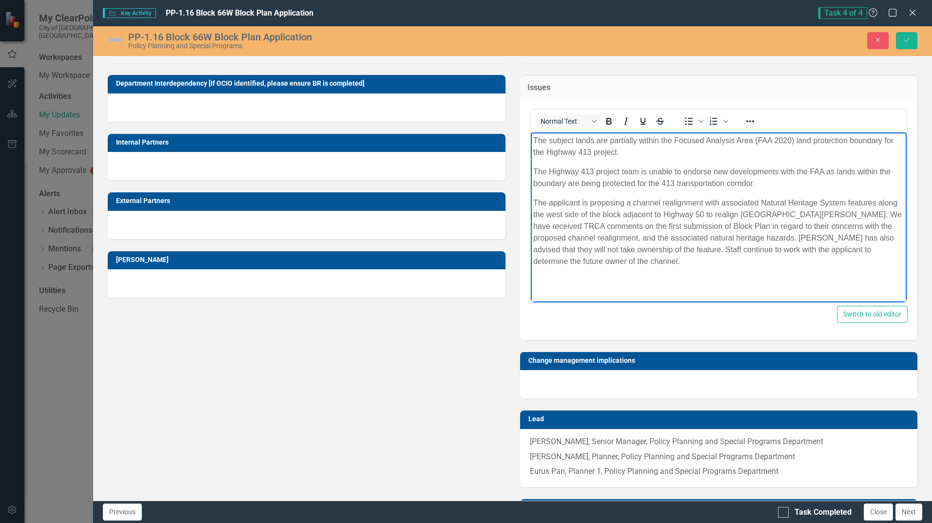
click at [501, 328] on div "Department Interdependency [If OCIO identified, please ensure BR is completed] …" at bounding box center [512, 305] width 824 height 485
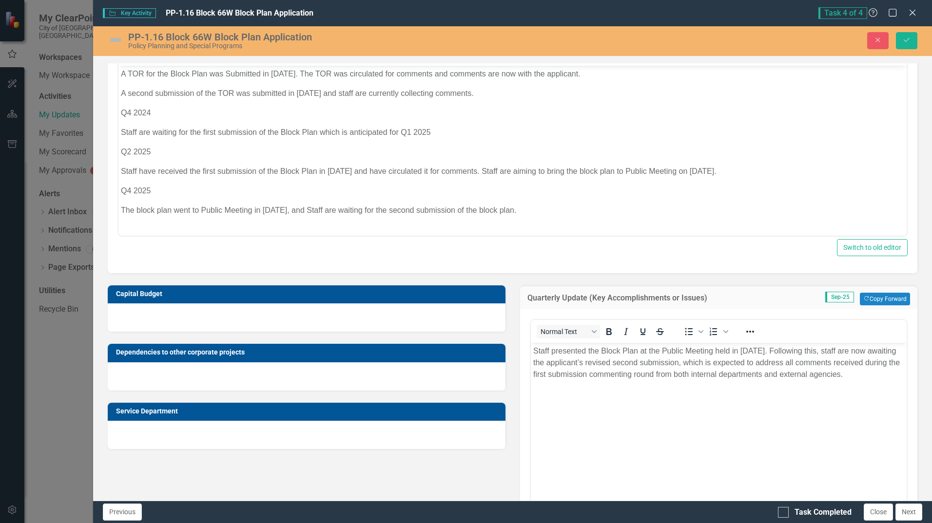
scroll to position [146, 0]
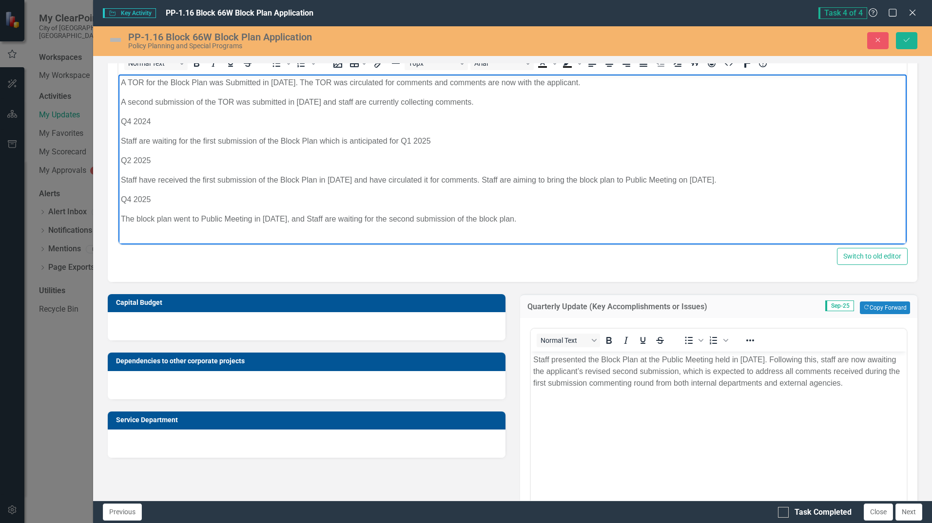
drag, startPoint x: 529, startPoint y: 217, endPoint x: 121, endPoint y: 227, distance: 407.9
click at [121, 227] on body "A TOR for the Block Plan was Submitted in [DATE]. The TOR was circulated for co…" at bounding box center [512, 154] width 788 height 161
copy p "The block plan went to Public Meeting in [DATE], and Staff are waiting for the …"
click at [483, 218] on p "The block plan went to Public Meeting in [DATE], and Staff are waiting for the …" at bounding box center [512, 219] width 783 height 12
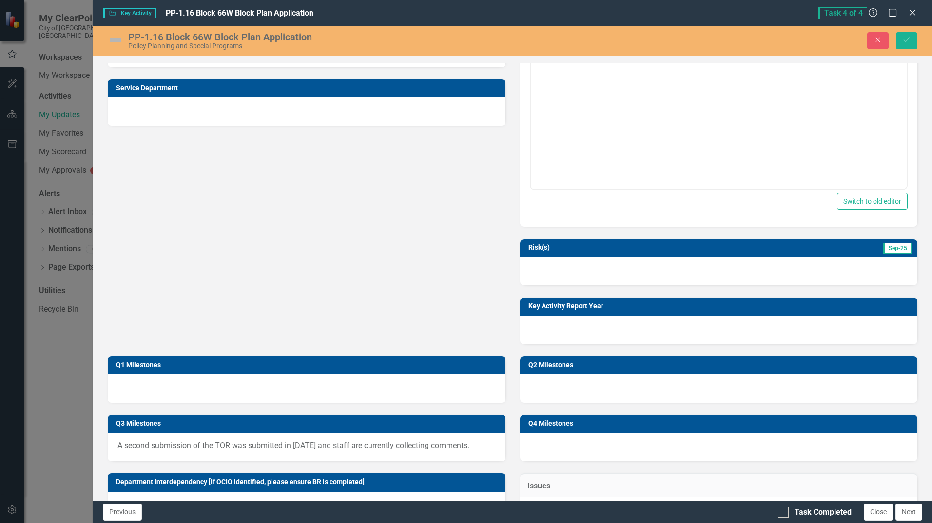
scroll to position [487, 0]
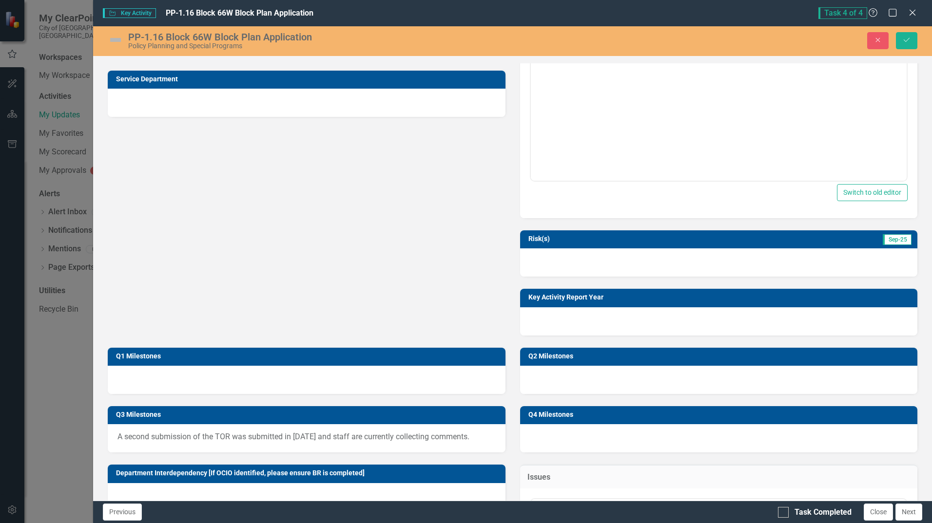
click at [118, 39] on img at bounding box center [116, 40] width 16 height 16
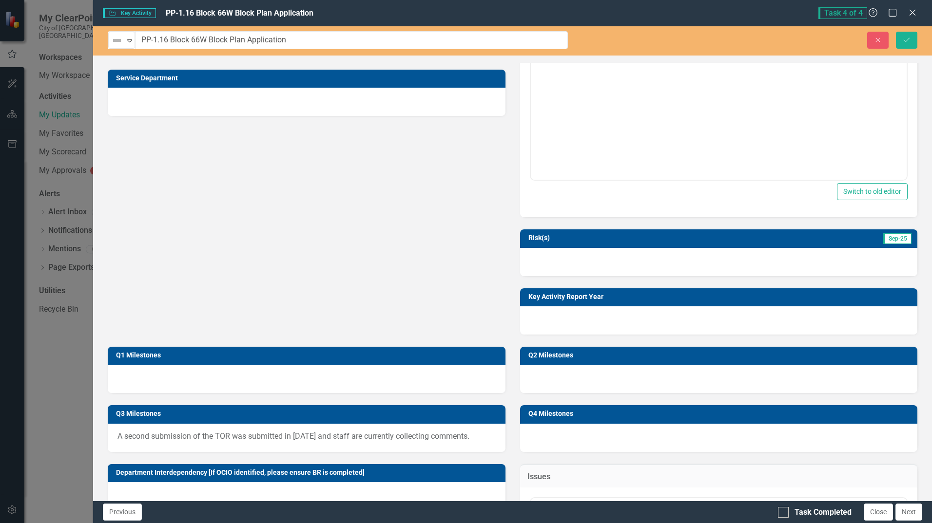
click at [118, 39] on img at bounding box center [117, 41] width 12 height 12
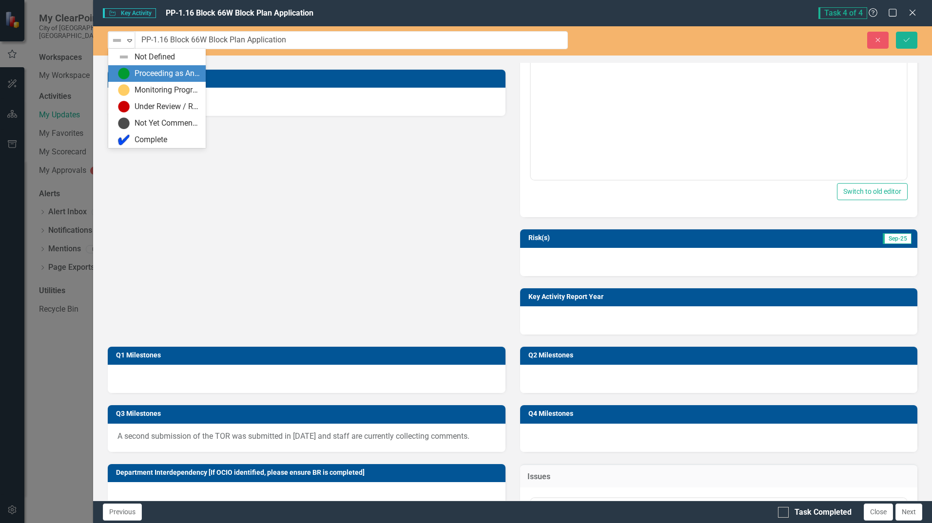
click at [128, 77] on img at bounding box center [124, 74] width 12 height 12
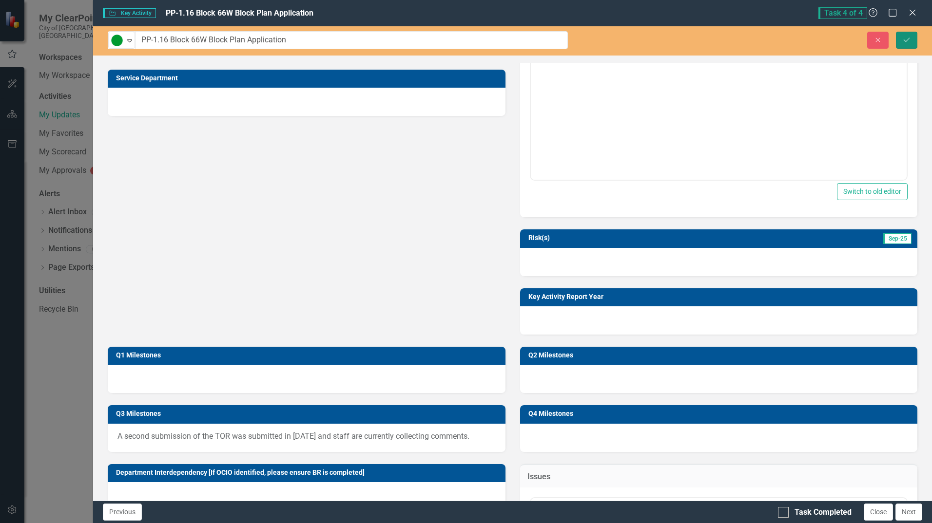
click at [619, 40] on icon "Save" at bounding box center [906, 40] width 9 height 7
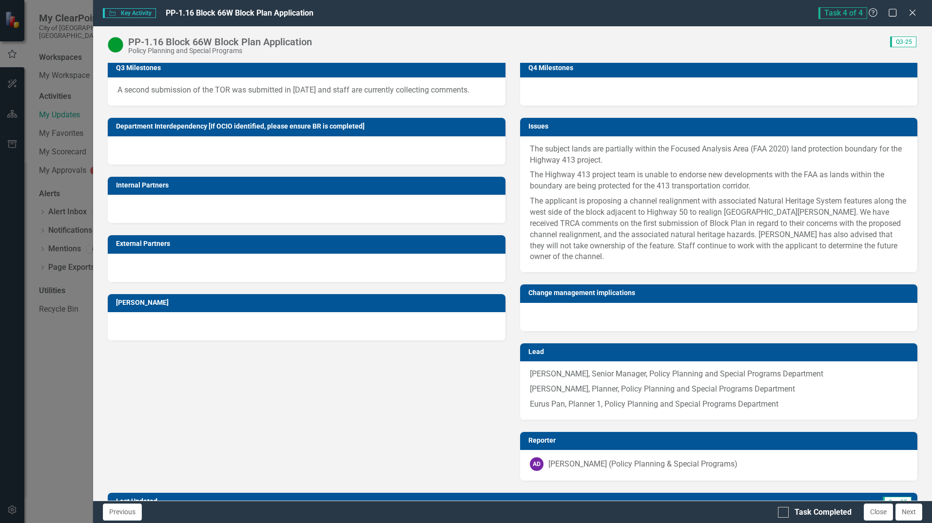
scroll to position [644, 0]
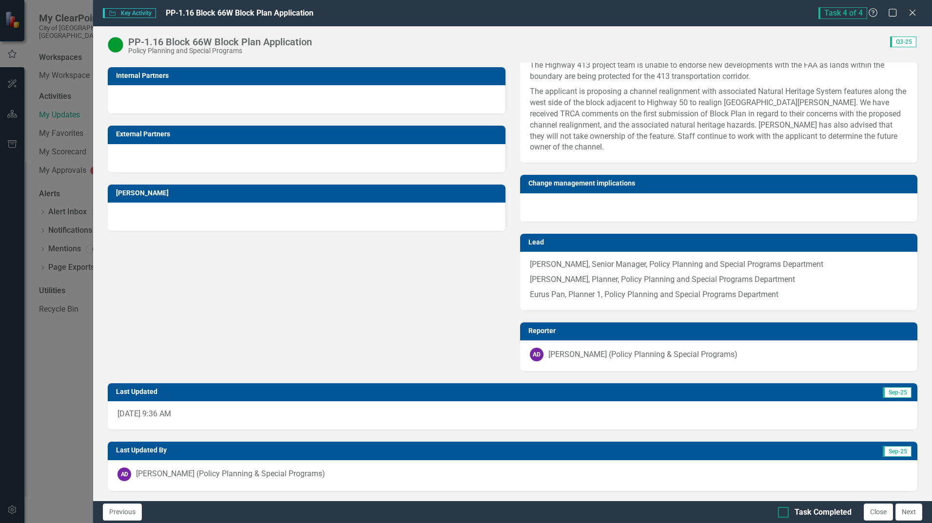
click at [619, 328] on div at bounding box center [783, 512] width 11 height 11
click at [619, 328] on input "Task Completed" at bounding box center [781, 510] width 6 height 6
checkbox input "true"
click at [619, 328] on button "Next" at bounding box center [908, 512] width 27 height 17
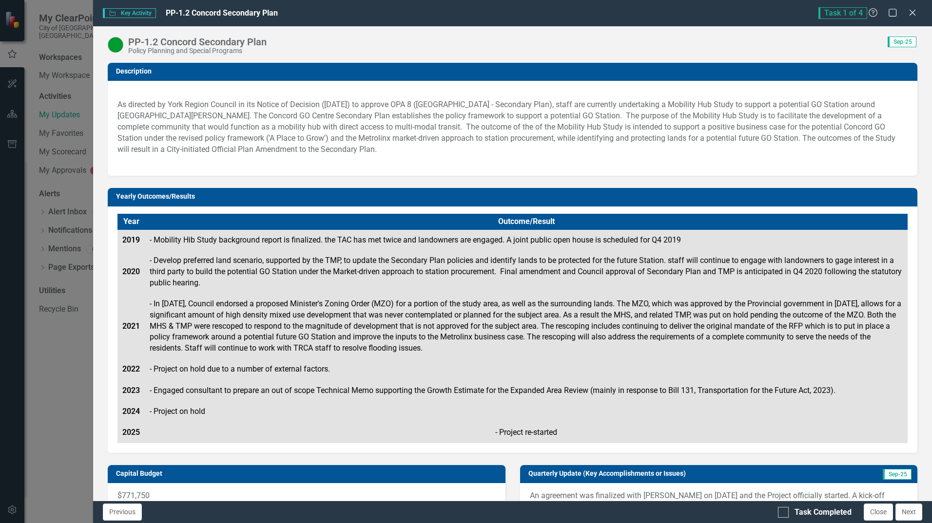
checkbox input "true"
click at [619, 328] on input "Task Completed" at bounding box center [781, 510] width 6 height 6
checkbox input "true"
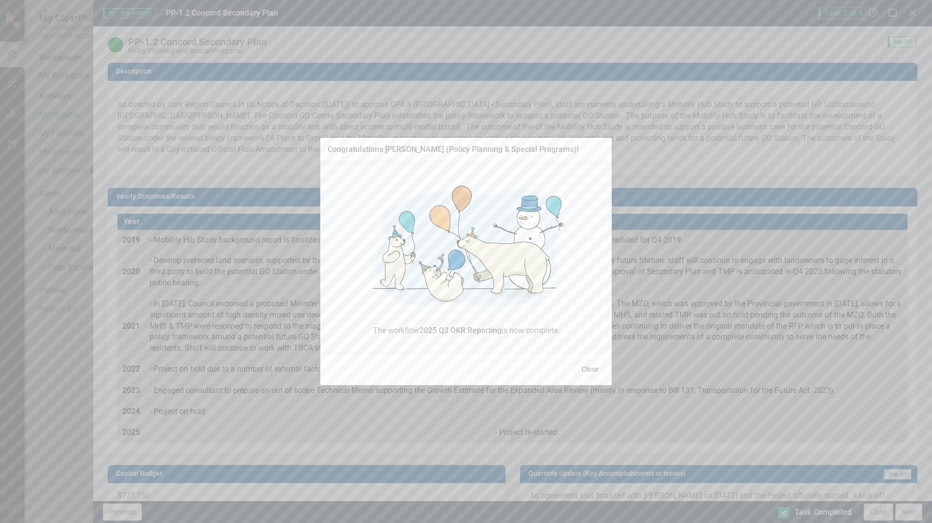
click at [580, 328] on button "Close" at bounding box center [589, 369] width 29 height 17
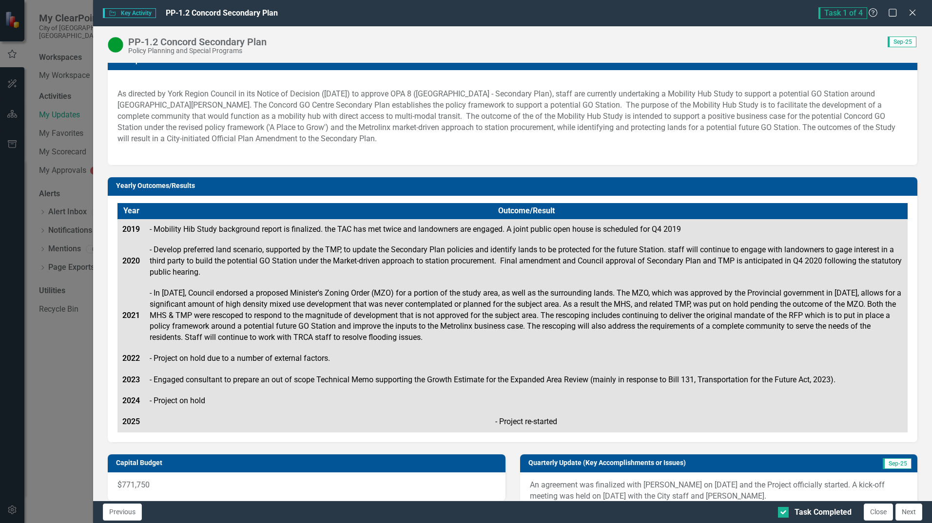
scroll to position [0, 0]
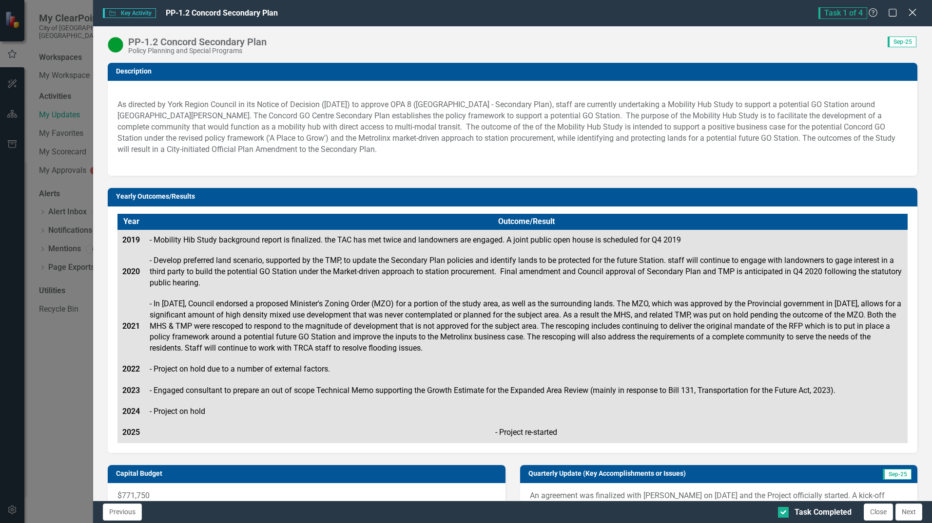
click at [619, 14] on icon "Close" at bounding box center [912, 12] width 12 height 9
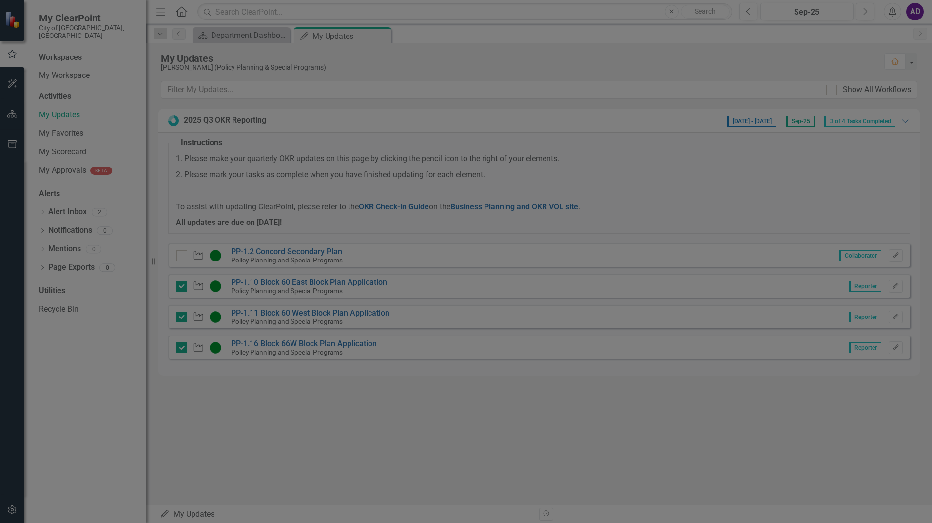
checkbox input "true"
